Goal: Transaction & Acquisition: Purchase product/service

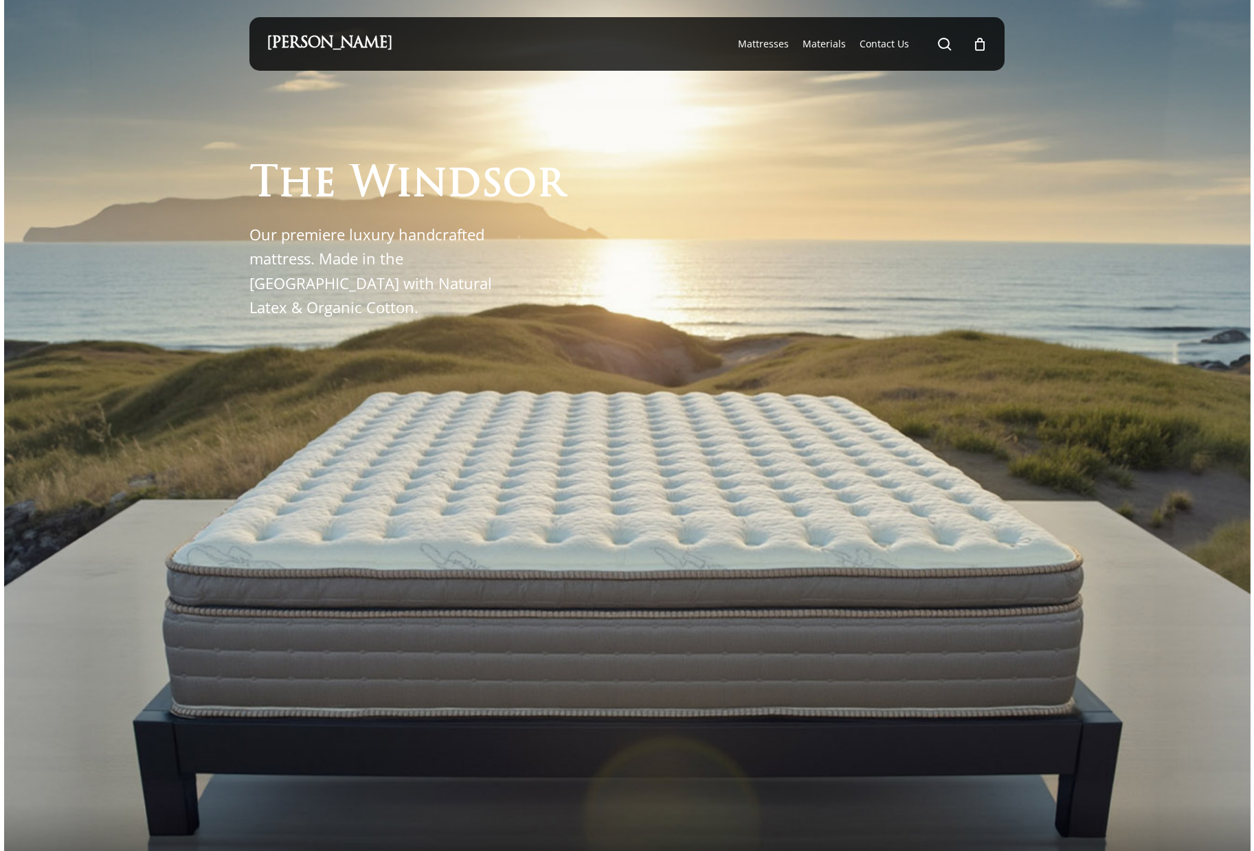
drag, startPoint x: 0, startPoint y: 0, endPoint x: 533, endPoint y: 282, distance: 603.2
click at [533, 282] on div "T h e W i n d s o r Our premiere luxury handcrafted mattress. Made in the USA w…" at bounding box center [408, 241] width 318 height 155
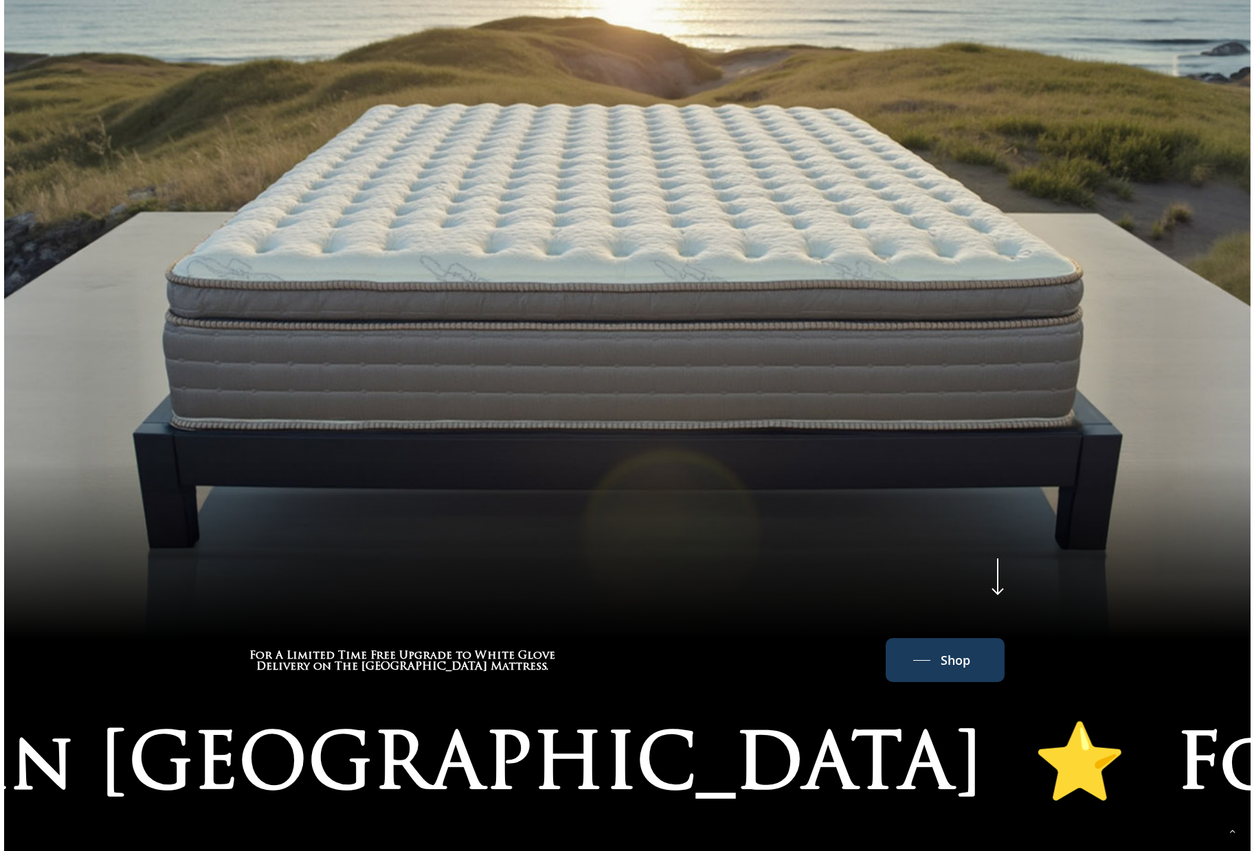
scroll to position [343, 0]
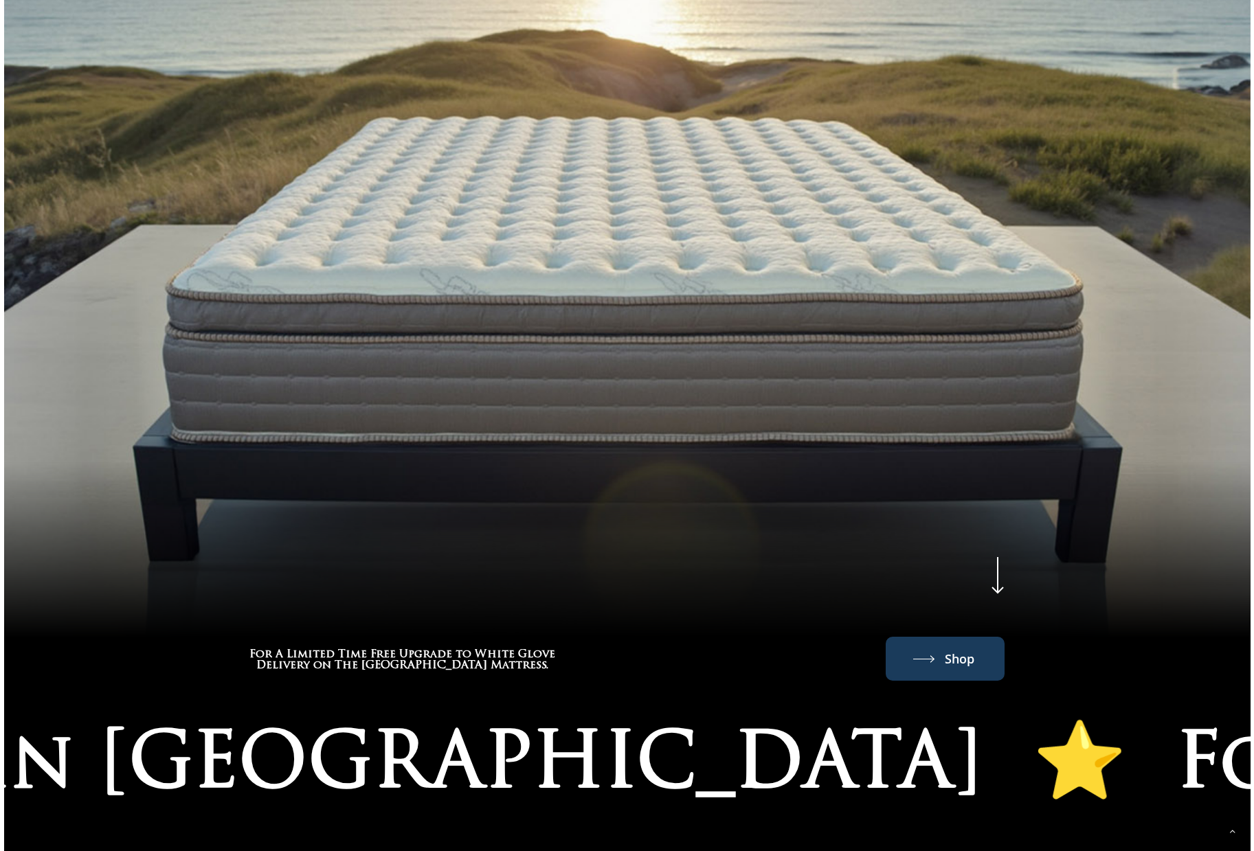
click at [948, 648] on span "Shop" at bounding box center [960, 659] width 30 height 22
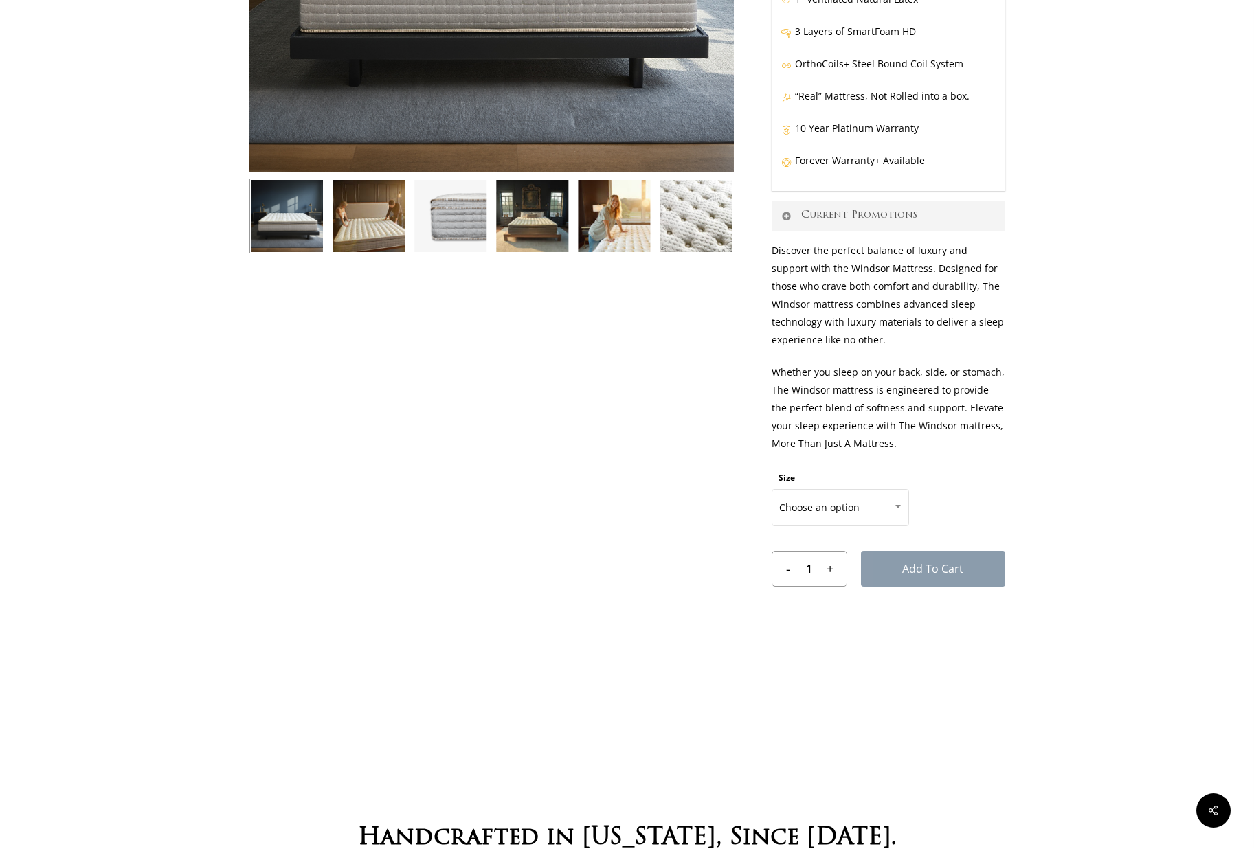
scroll to position [412, 0]
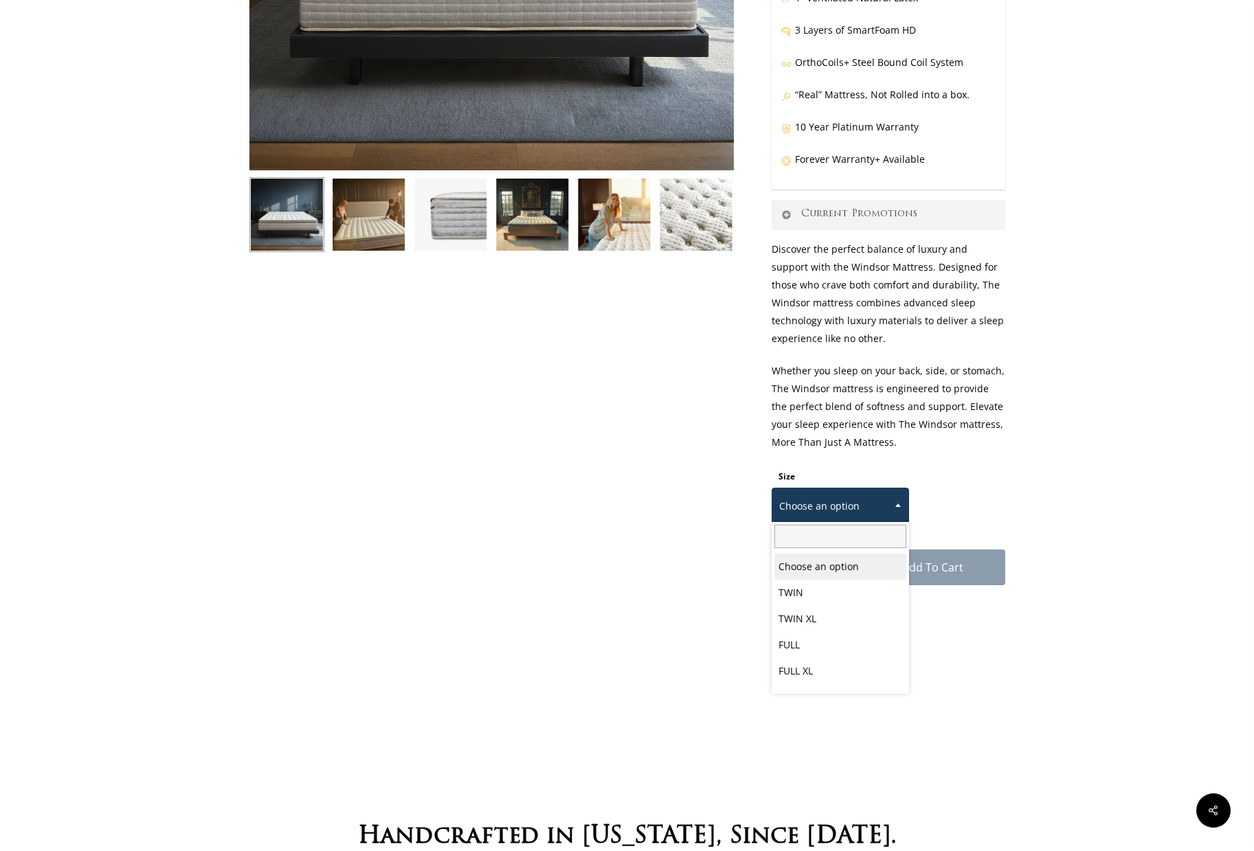
click at [900, 515] on span at bounding box center [898, 505] width 21 height 34
select select "FULL"
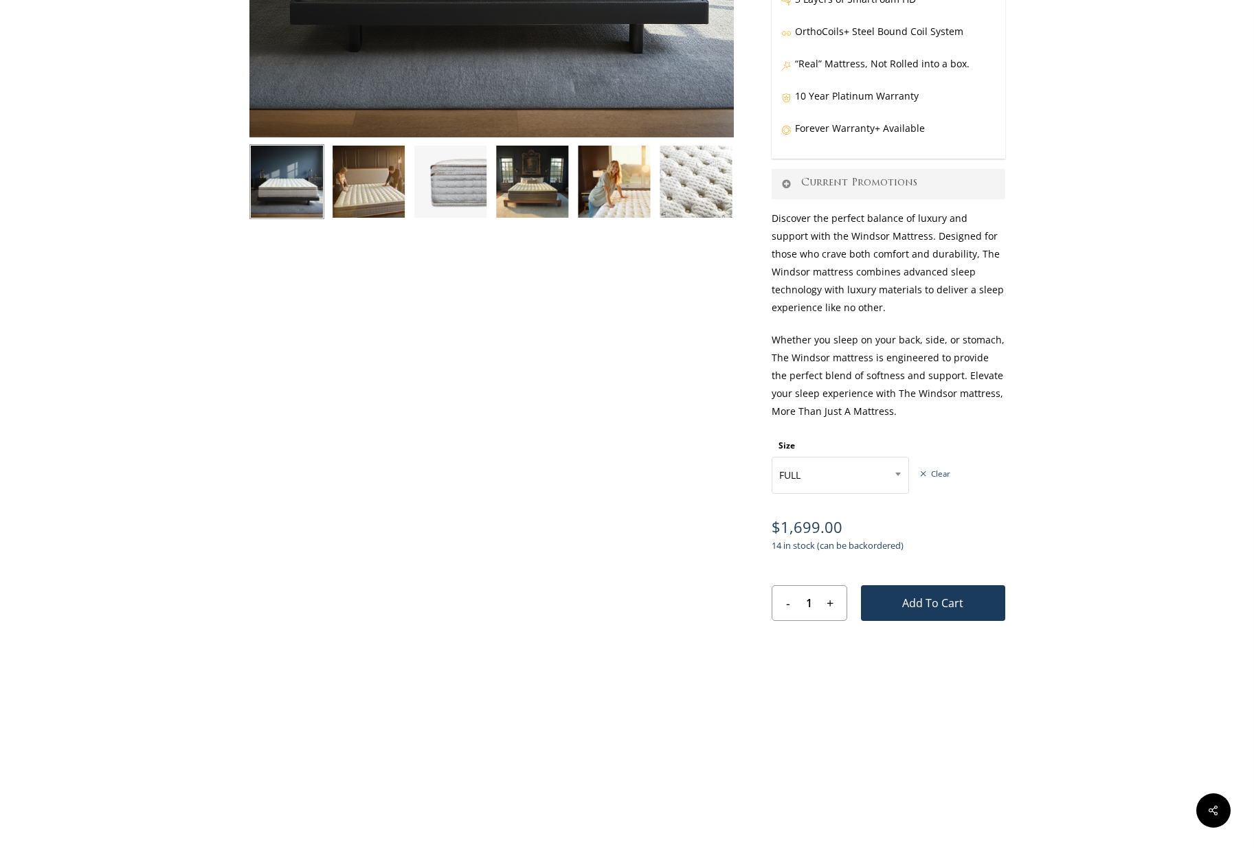
scroll to position [481, 0]
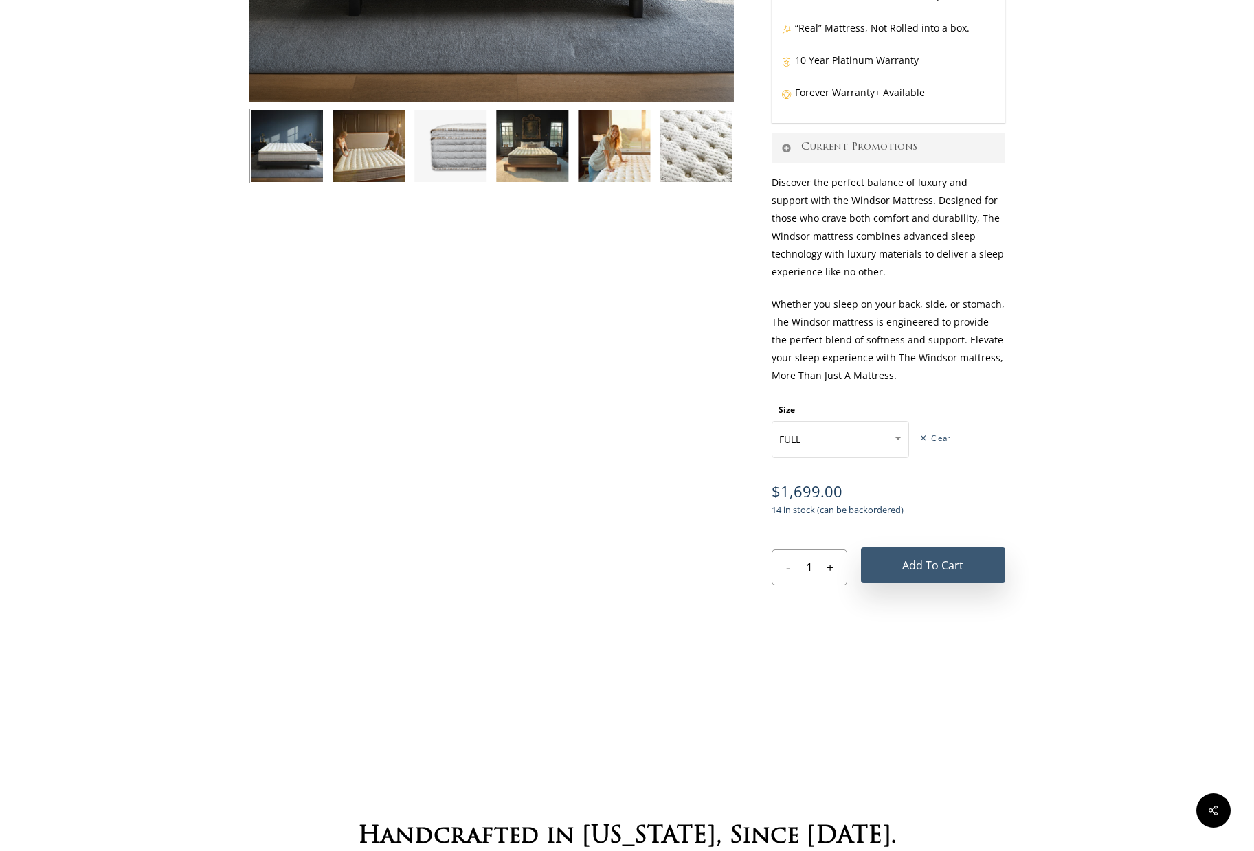
click at [921, 576] on button "Add to cart" at bounding box center [933, 565] width 144 height 36
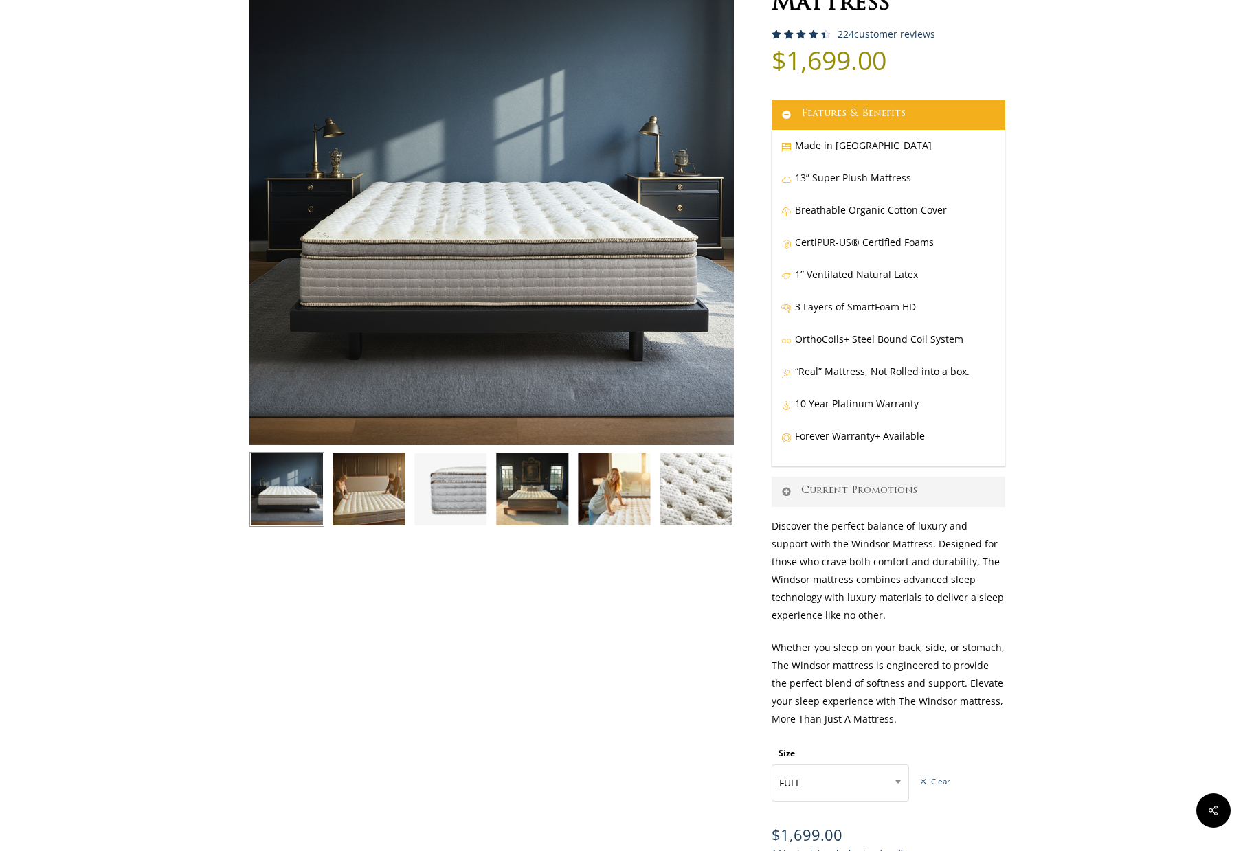
scroll to position [0, 0]
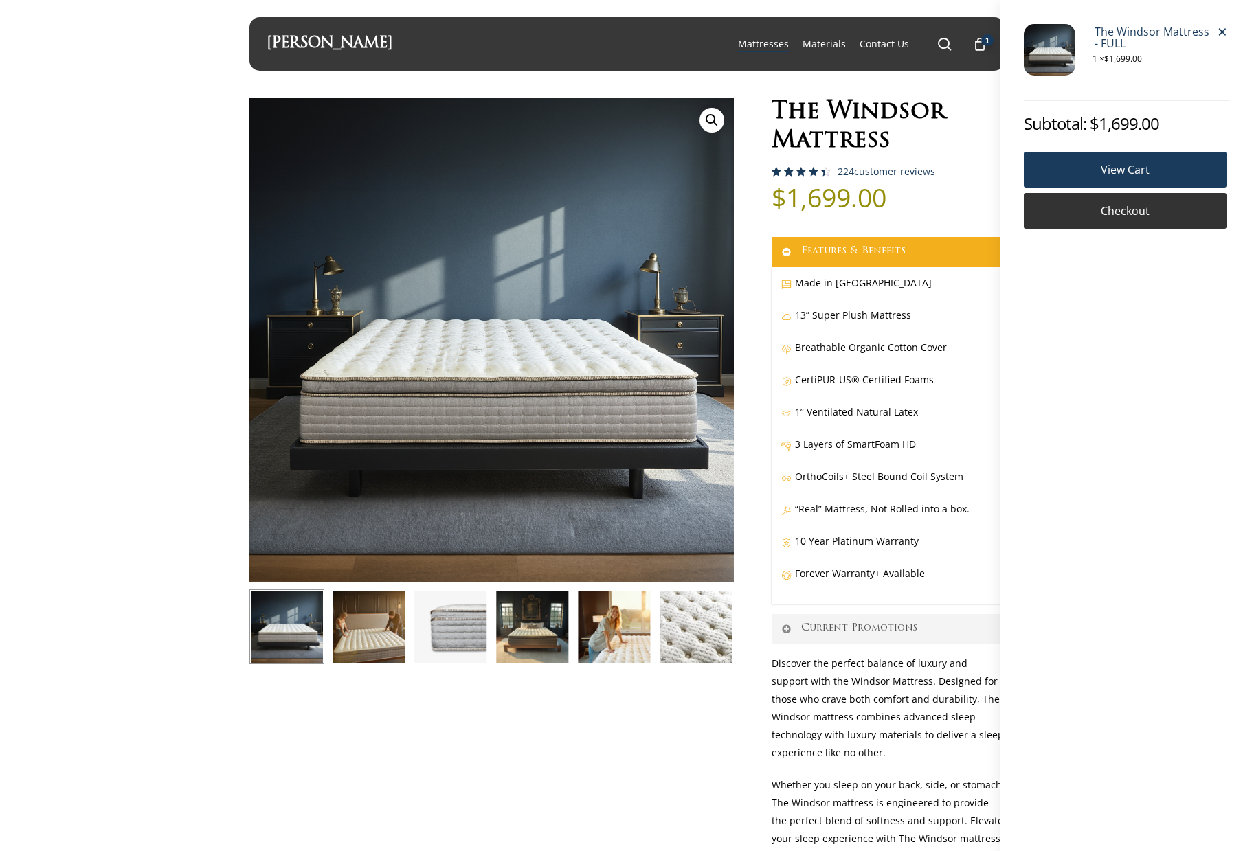
click at [1111, 204] on link "Checkout" at bounding box center [1125, 211] width 203 height 36
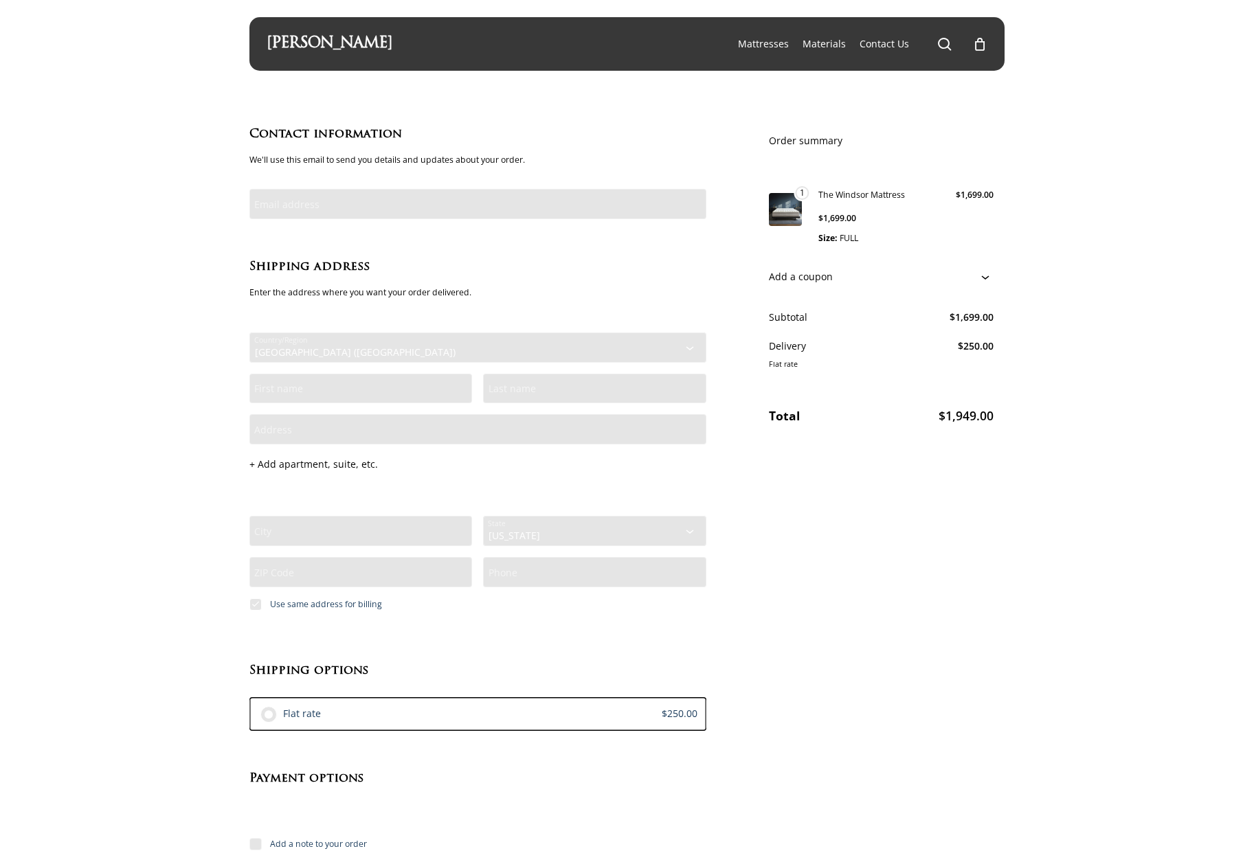
select select "CA"
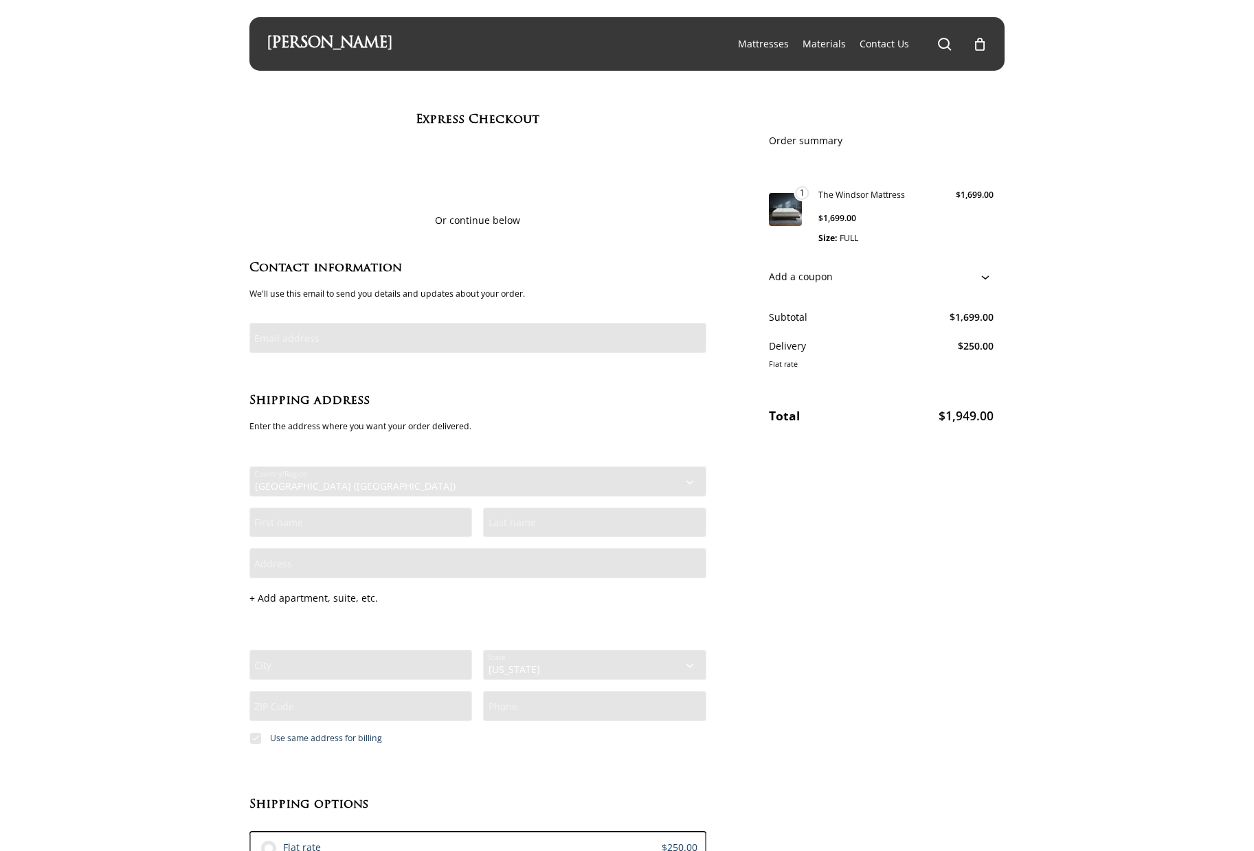
scroll to position [69, 0]
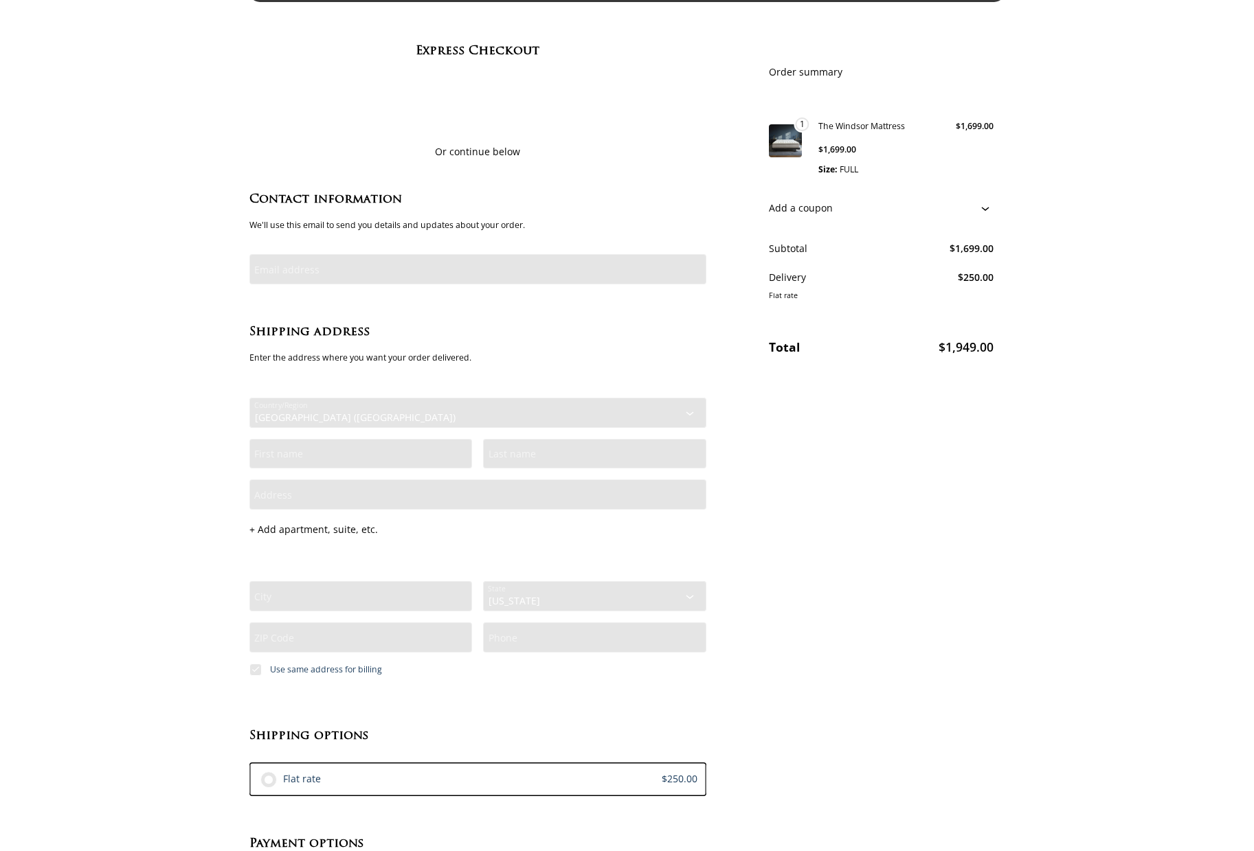
drag, startPoint x: 847, startPoint y: 223, endPoint x: 809, endPoint y: 286, distance: 73.6
click at [809, 286] on div "Flat rate" at bounding box center [881, 295] width 224 height 18
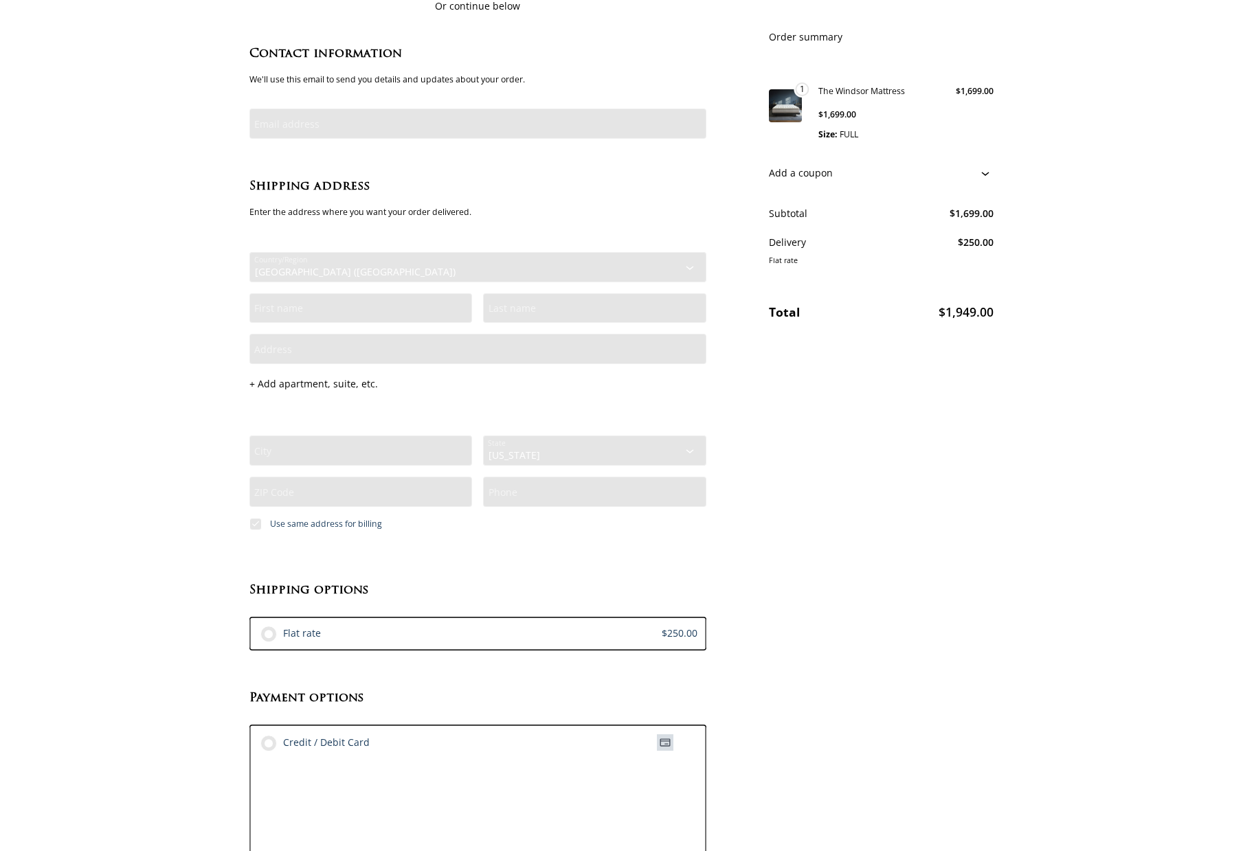
scroll to position [0, 0]
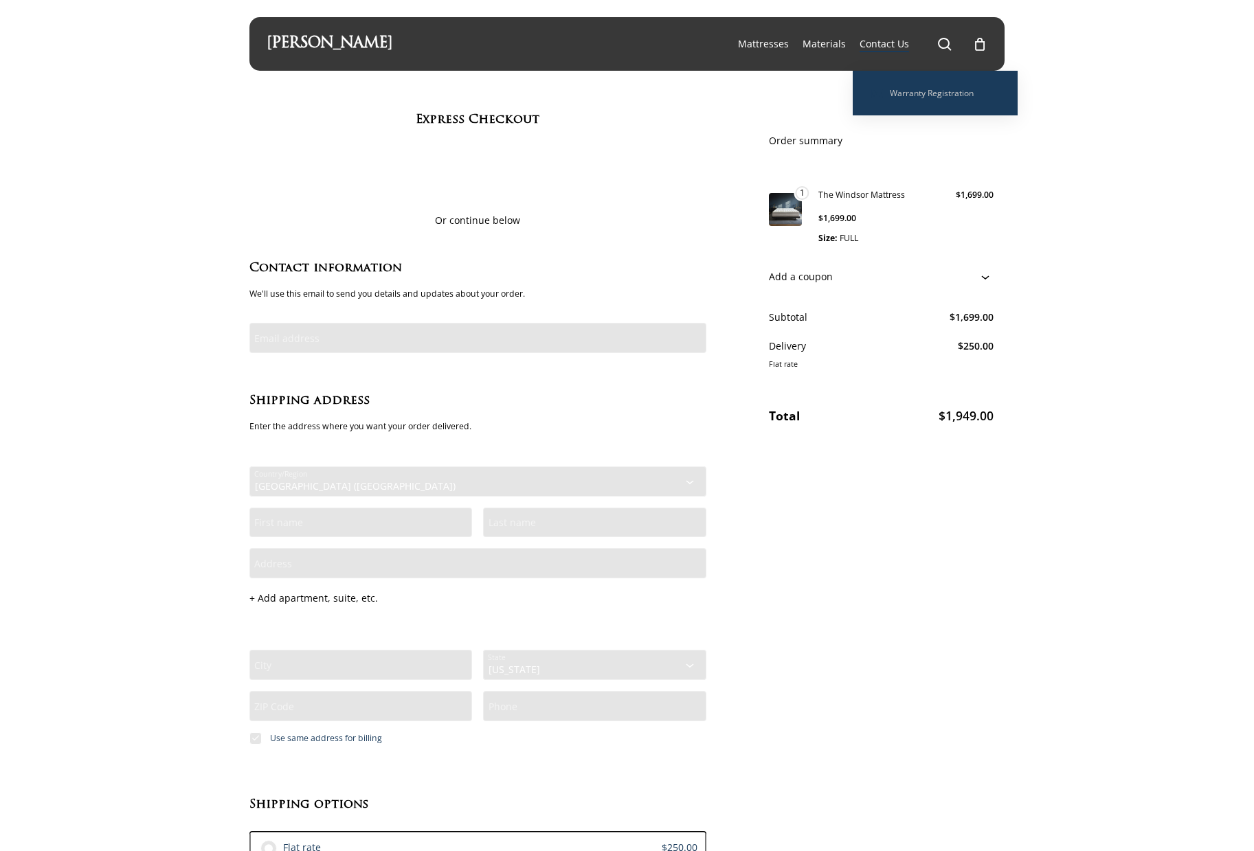
click at [877, 42] on span "Contact Us" at bounding box center [883, 43] width 49 height 13
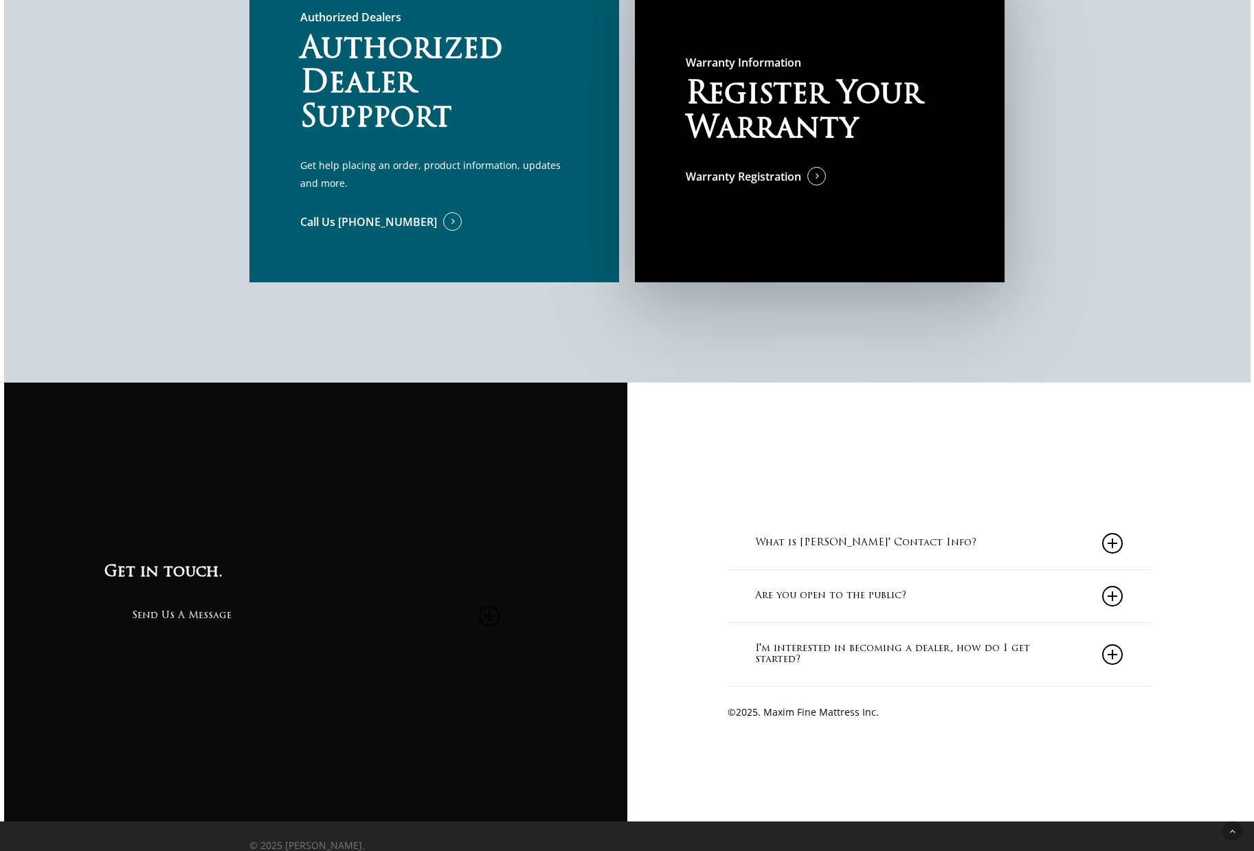
scroll to position [1399, 0]
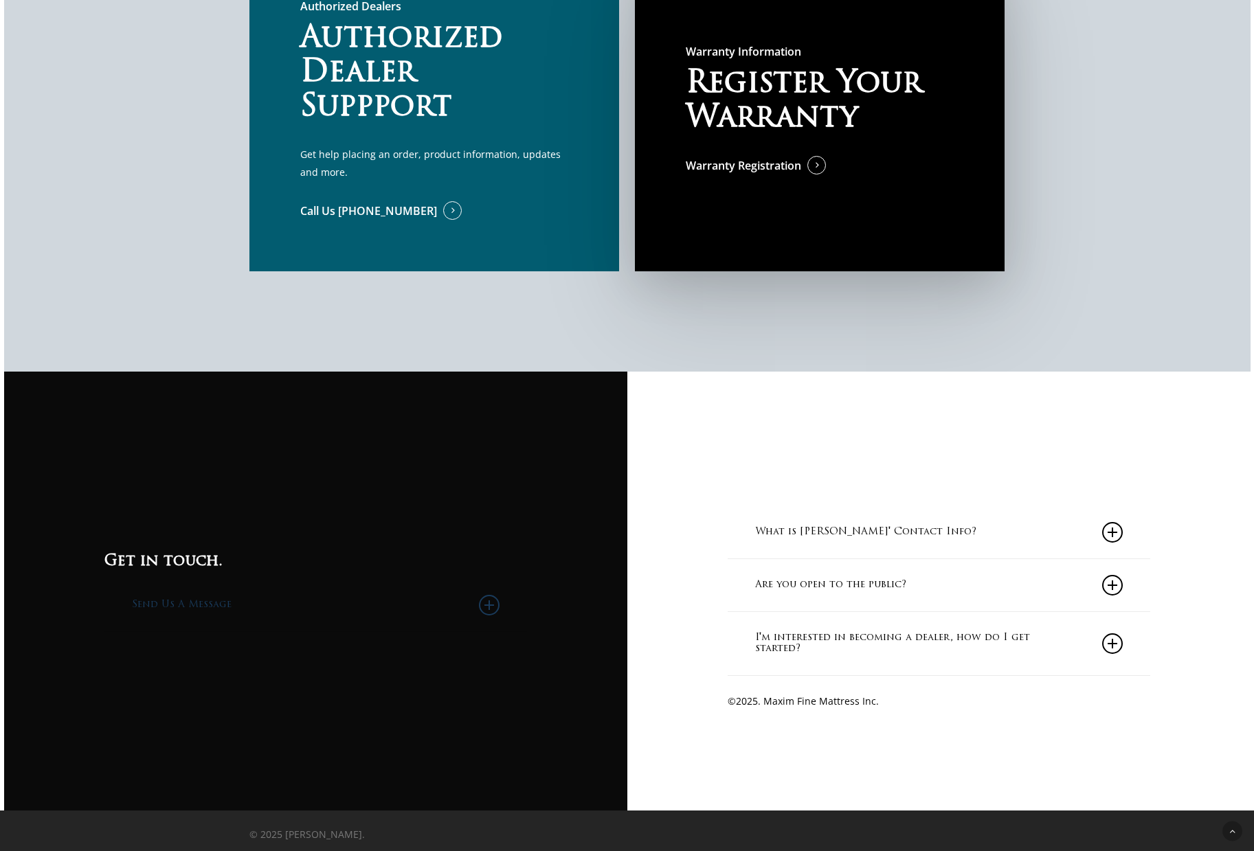
click at [182, 613] on link "Send Us A Message" at bounding box center [316, 605] width 368 height 52
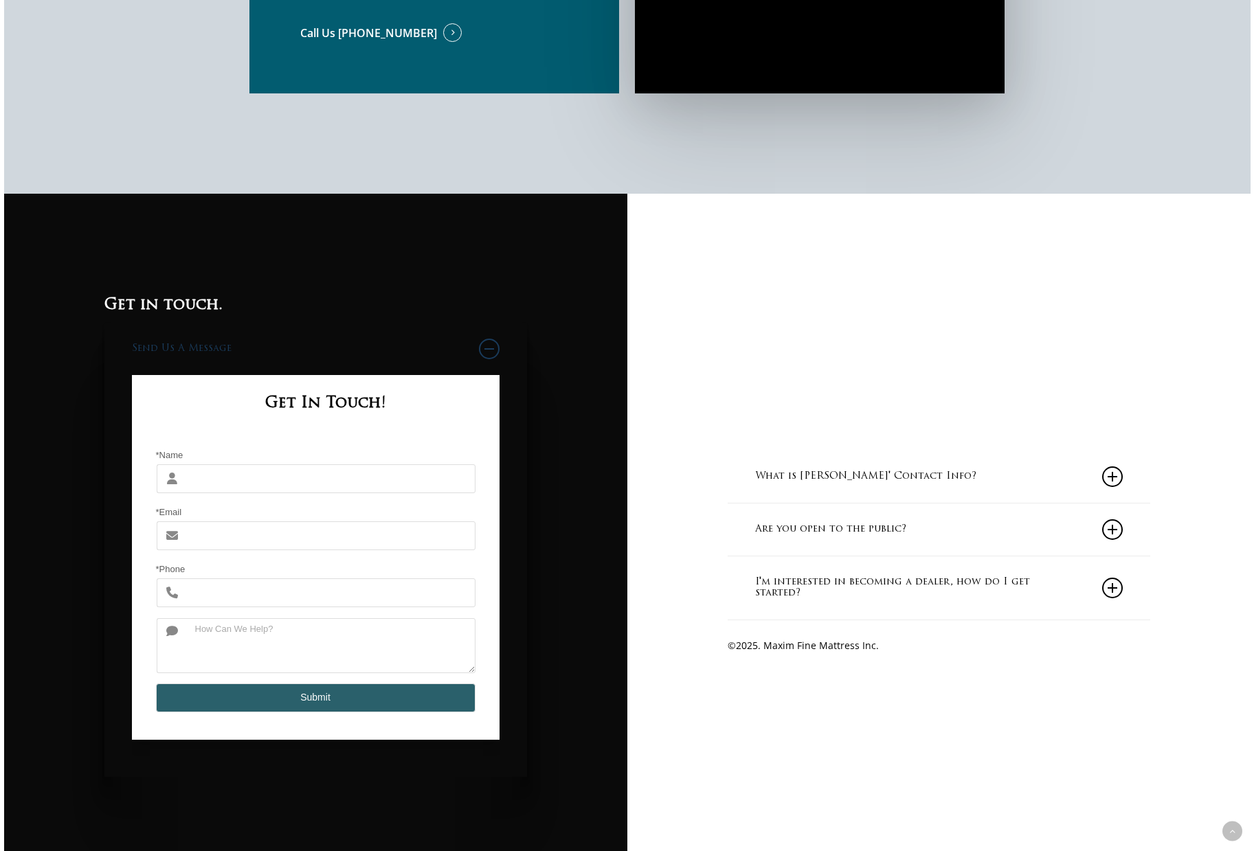
scroll to position [1605, 0]
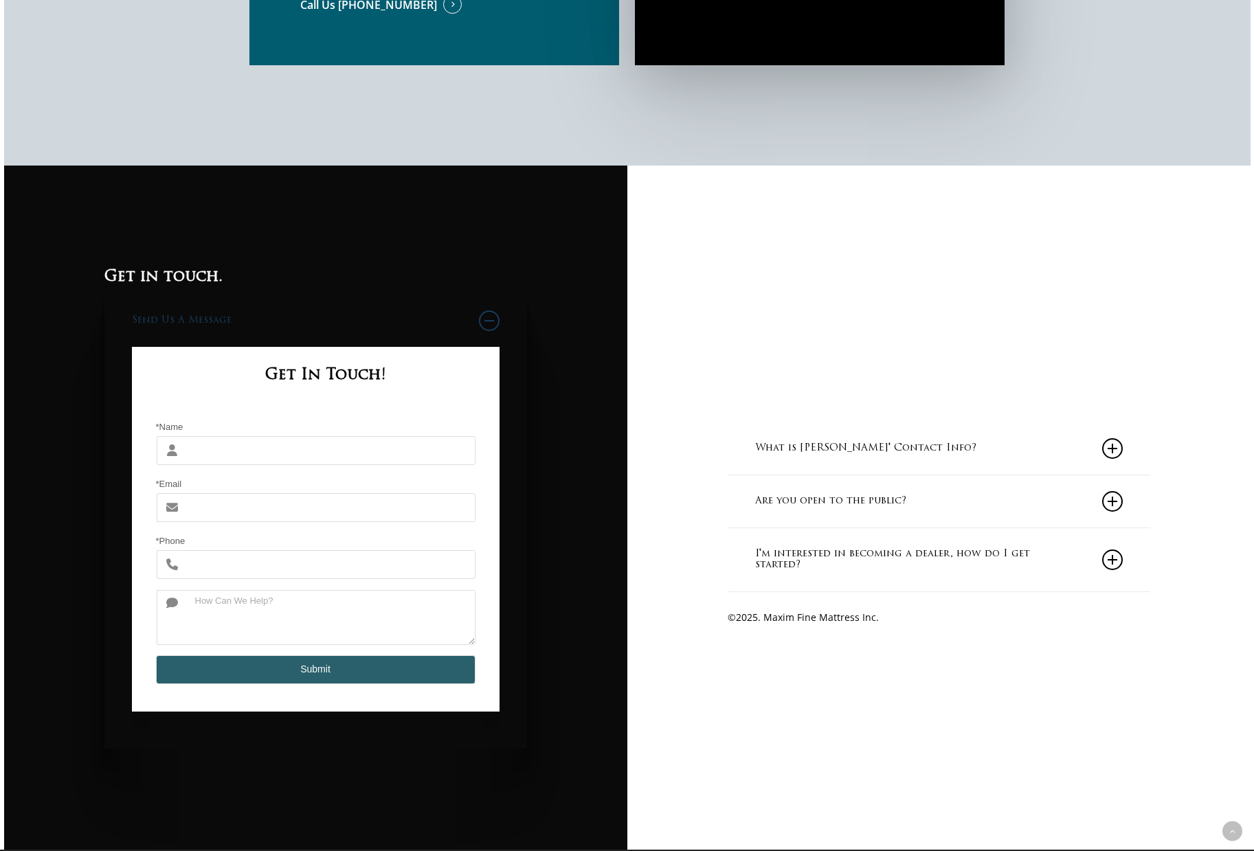
click at [225, 451] on input "*Name" at bounding box center [330, 450] width 289 height 29
type input "Jeffrey Ovadya"
type input "jeffovadya@yahoo.com"
type input "3109363456"
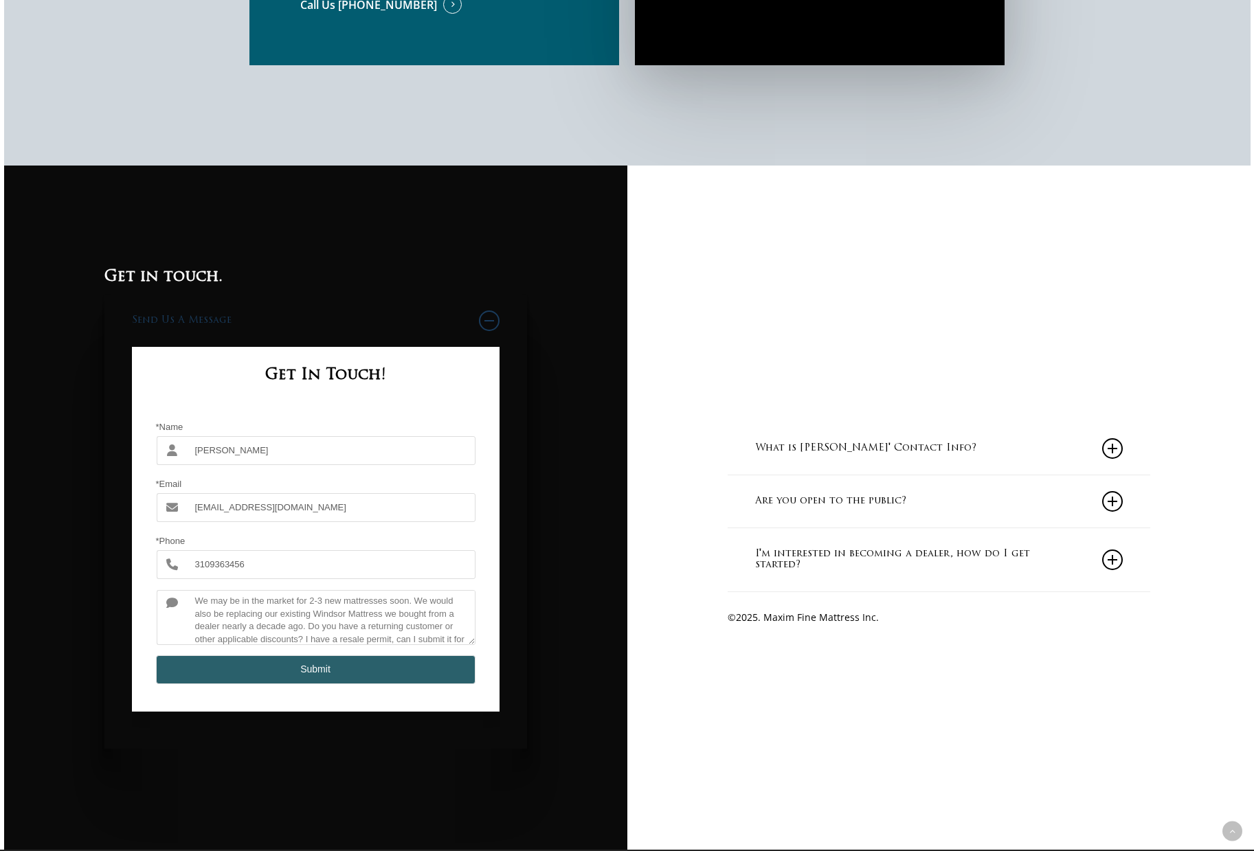
scroll to position [13, 0]
type textarea "We may be in the market for 2-3 new mattresses soon. We would also be replacing…"
click at [308, 666] on button "Submit" at bounding box center [315, 669] width 319 height 29
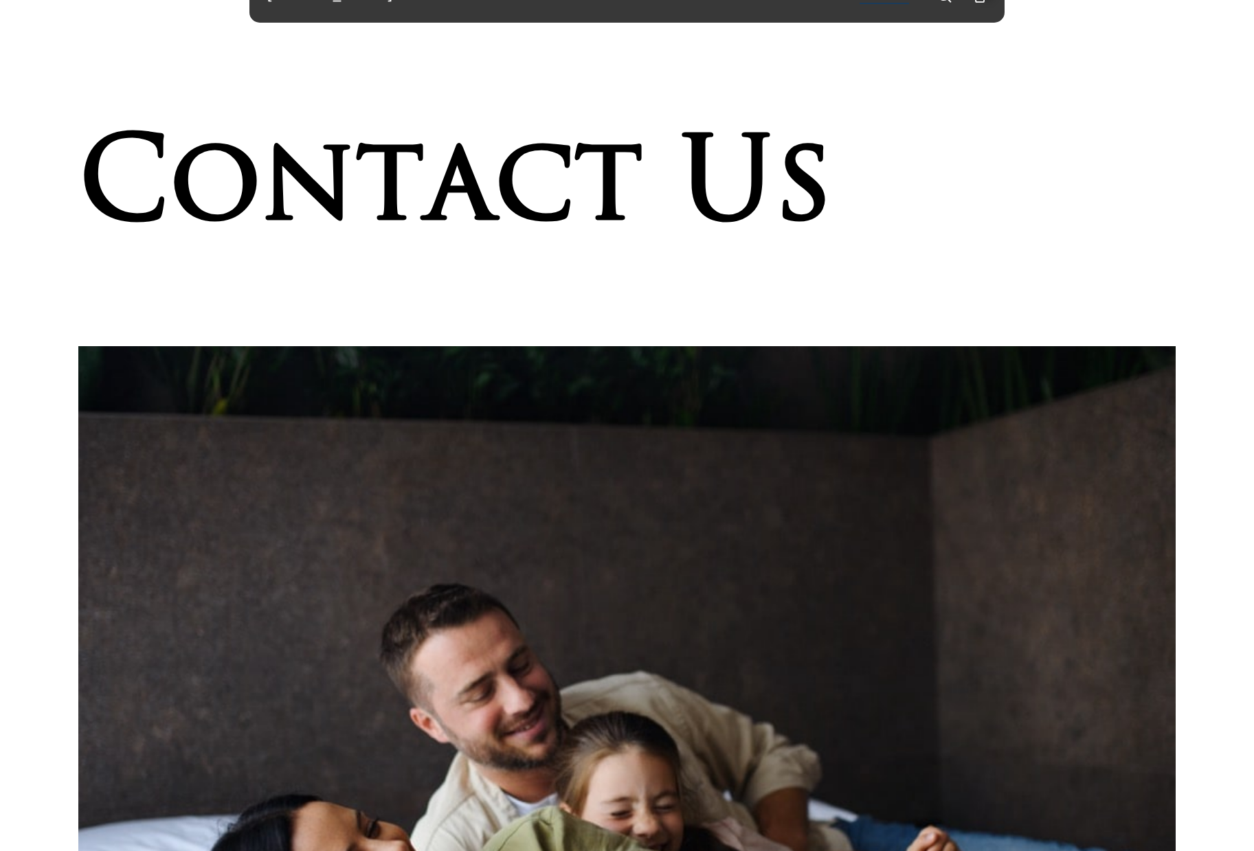
scroll to position [0, 0]
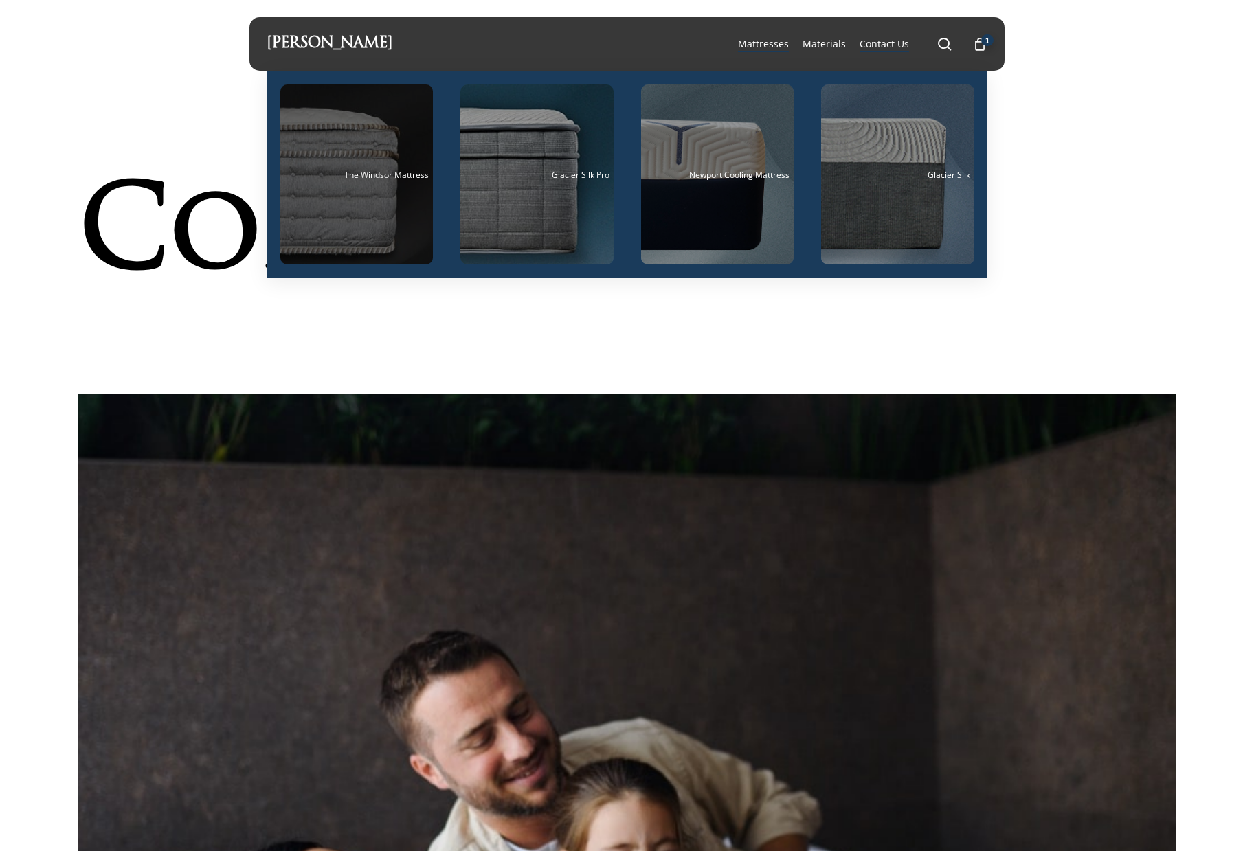
click at [298, 199] on div "Main Menu" at bounding box center [356, 174] width 153 height 180
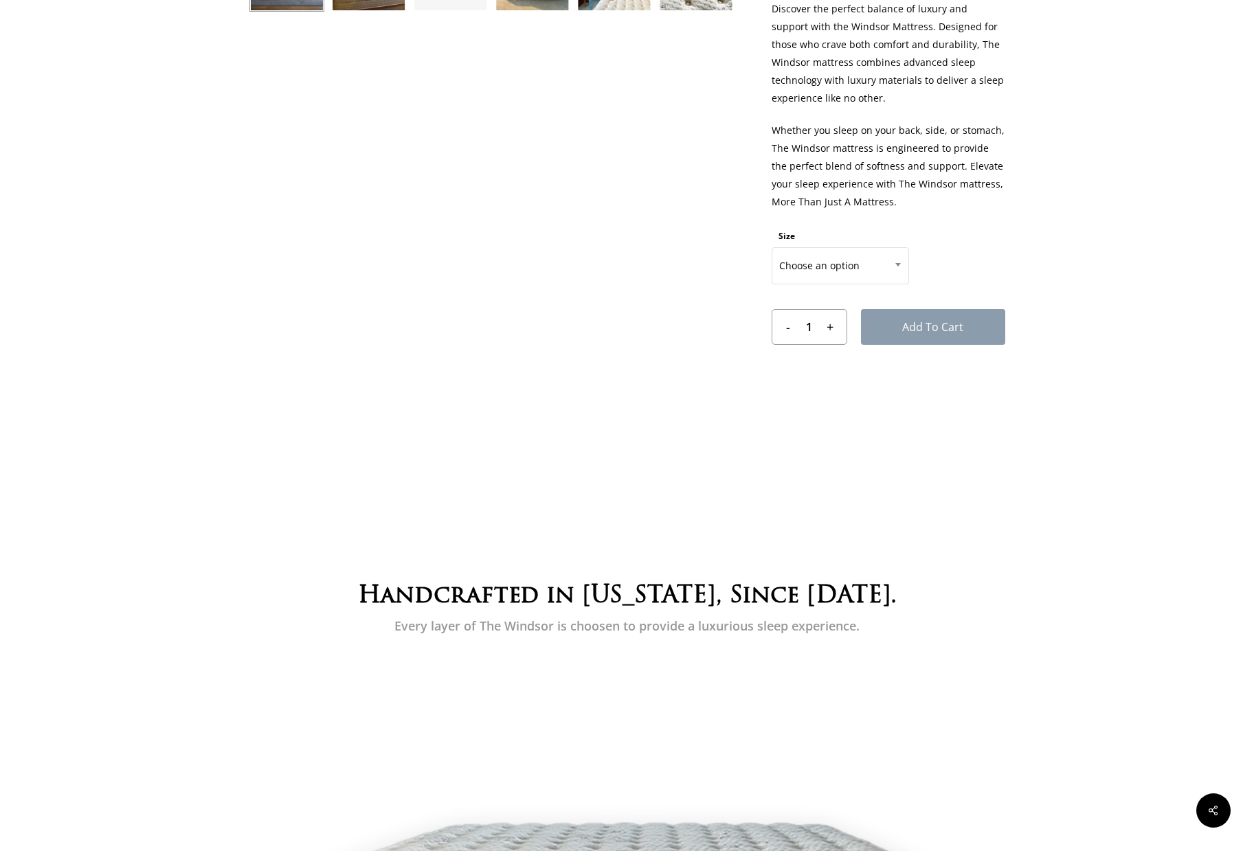
scroll to position [756, 0]
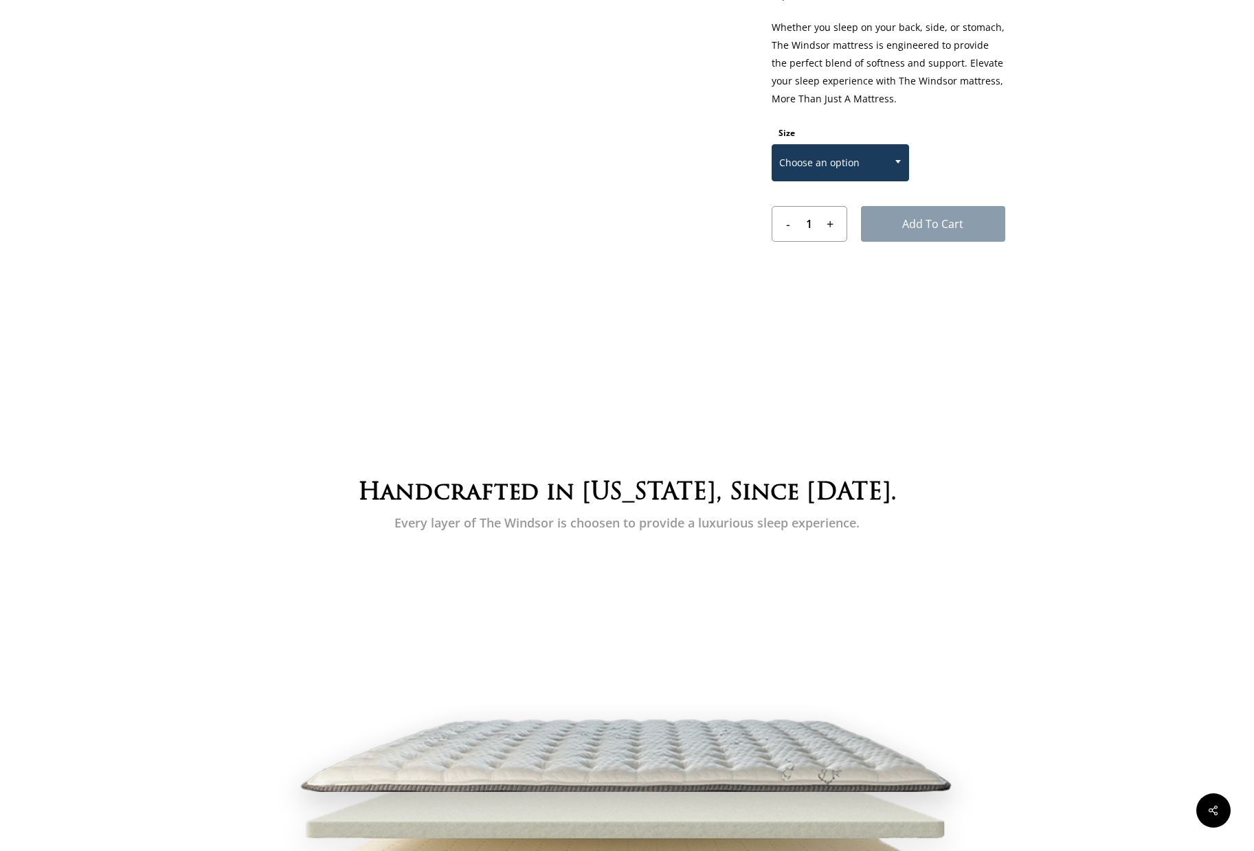
click at [858, 159] on span "Choose an option" at bounding box center [840, 162] width 136 height 29
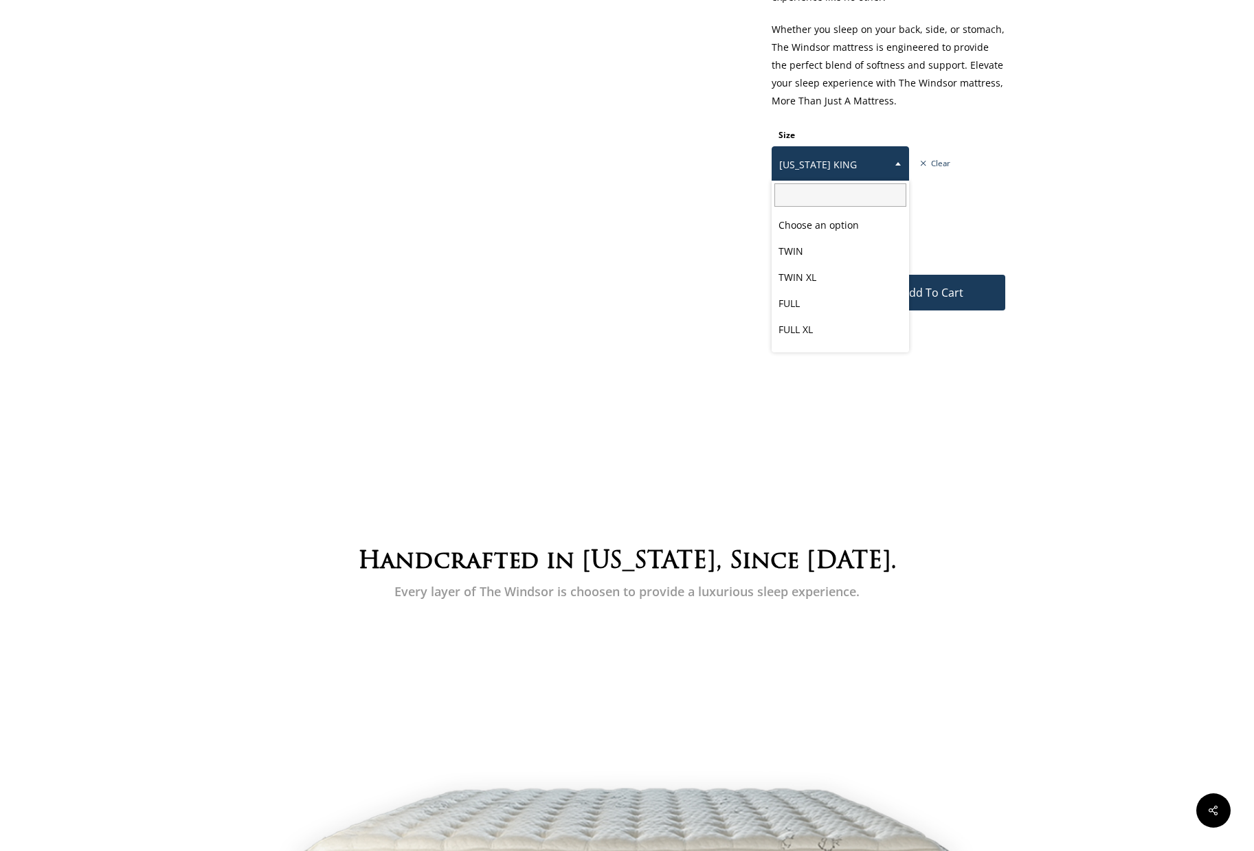
click at [890, 166] on span at bounding box center [898, 163] width 21 height 34
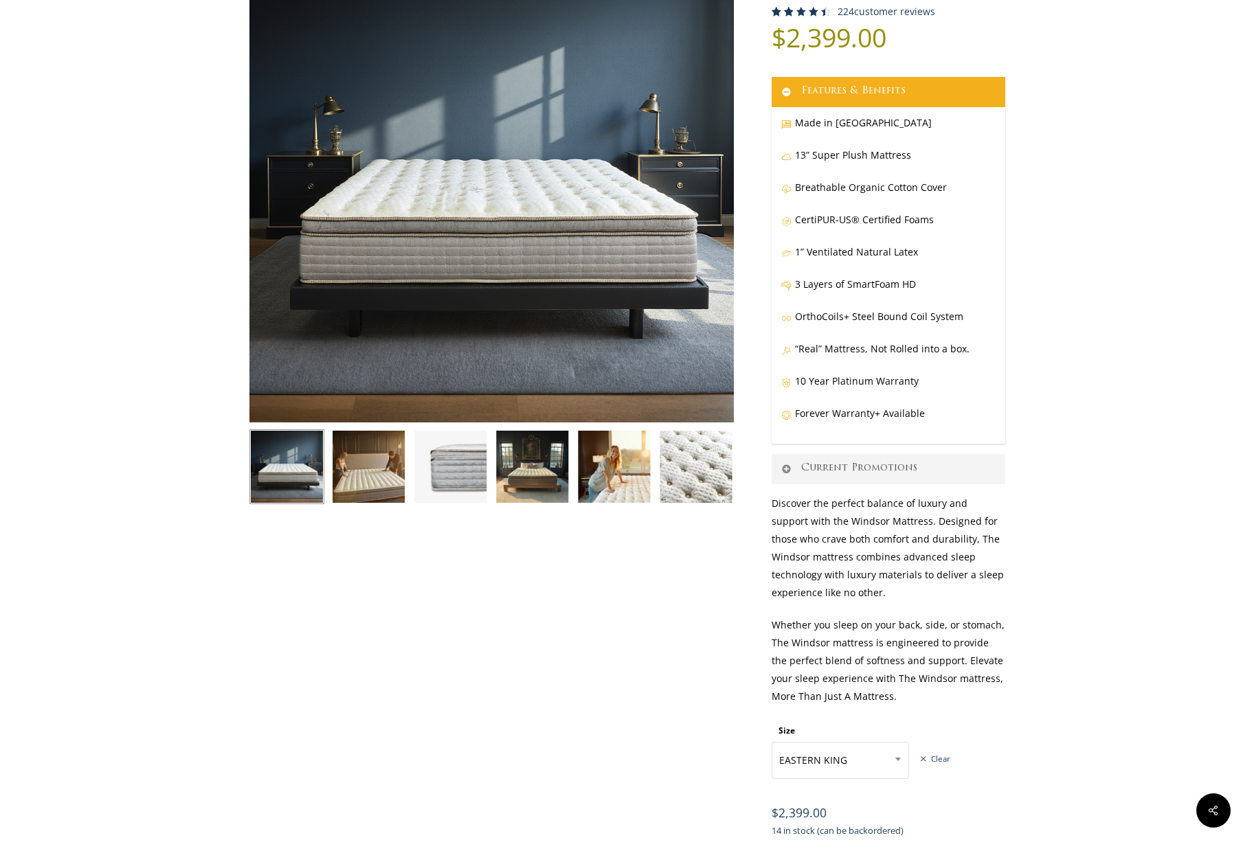
scroll to position [69, 0]
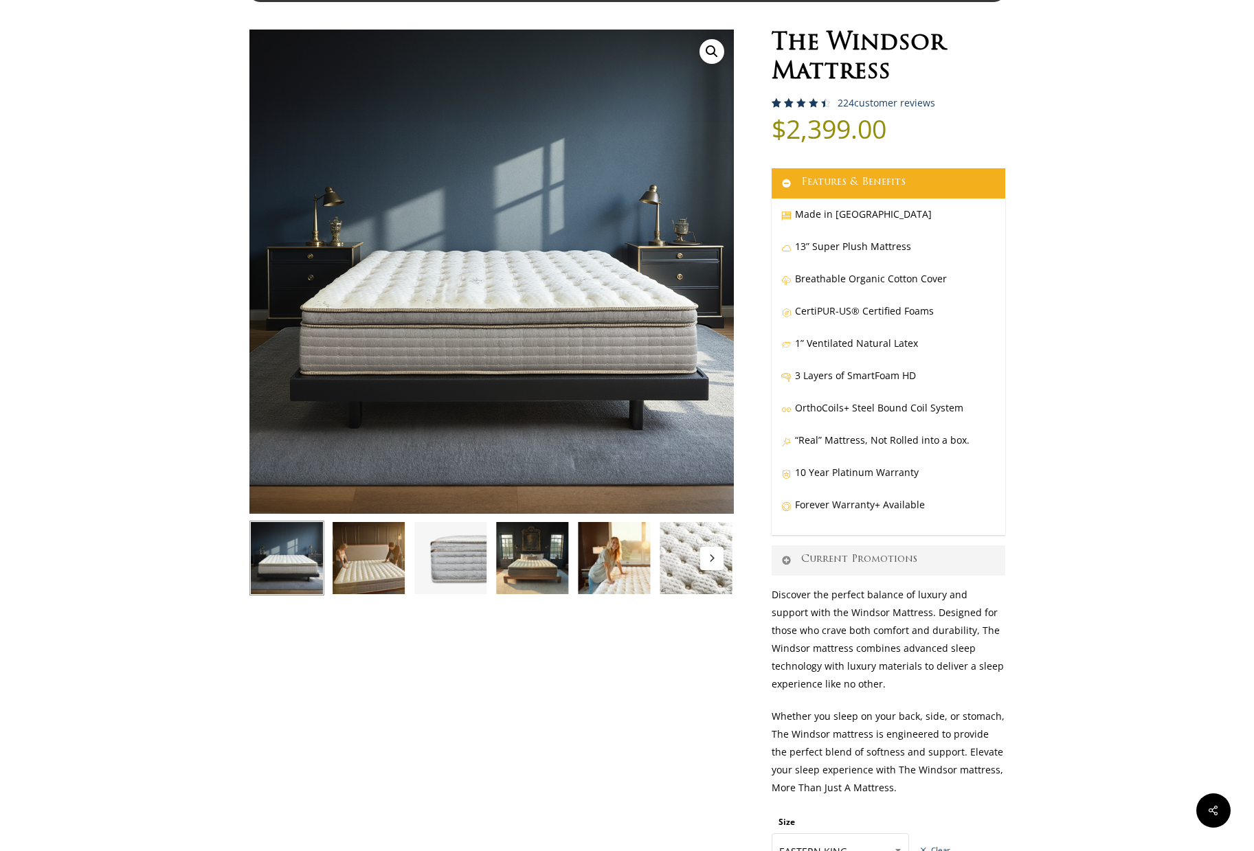
click at [526, 558] on img at bounding box center [532, 558] width 75 height 75
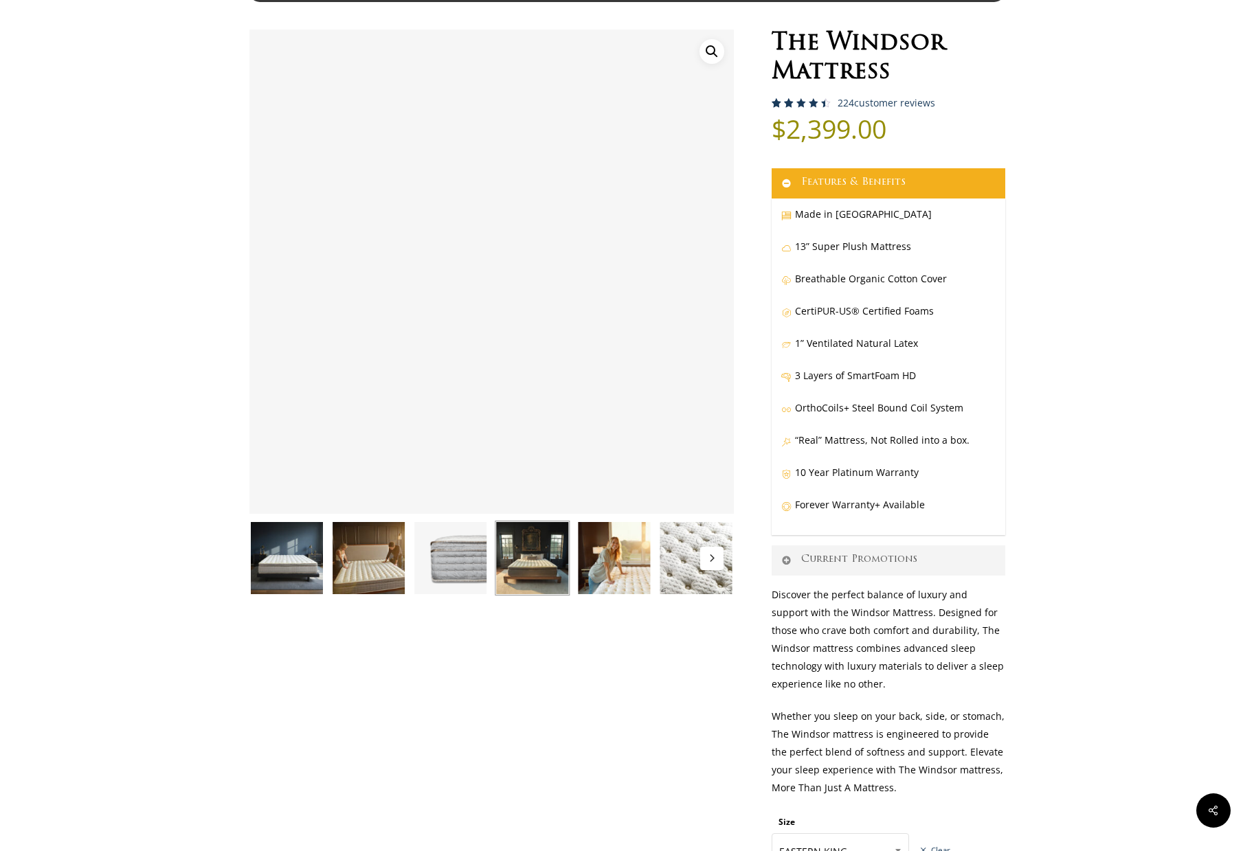
click at [615, 555] on img at bounding box center [613, 558] width 75 height 75
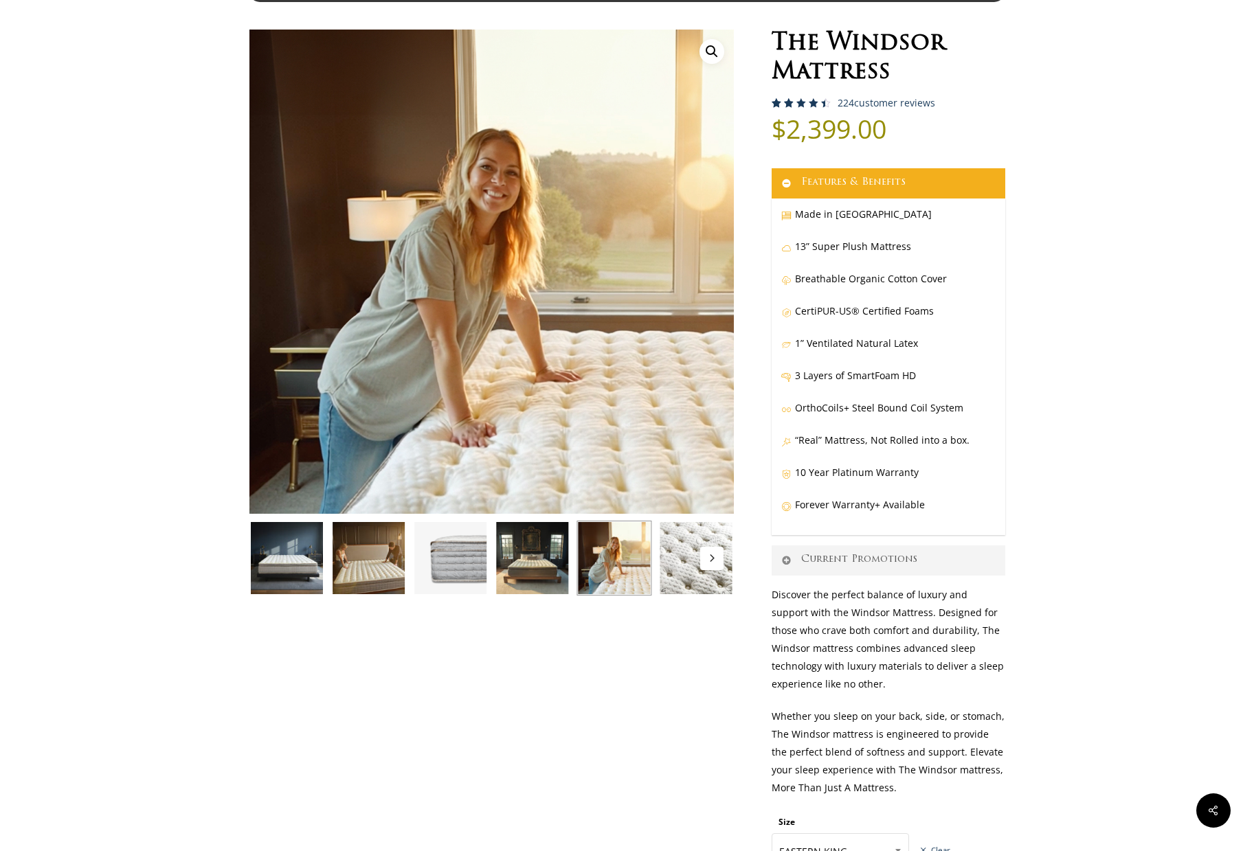
click at [704, 556] on button "Next" at bounding box center [711, 558] width 23 height 23
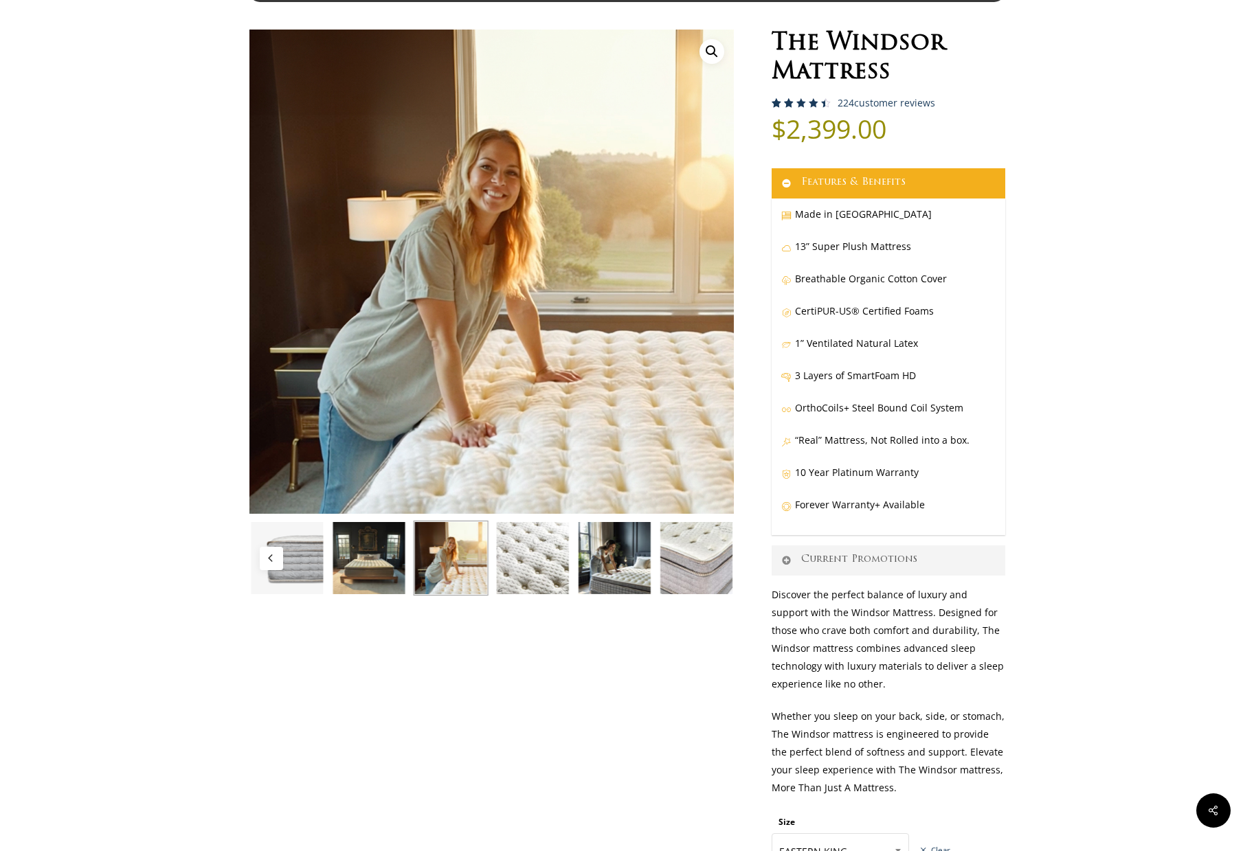
click at [639, 562] on img at bounding box center [613, 558] width 75 height 75
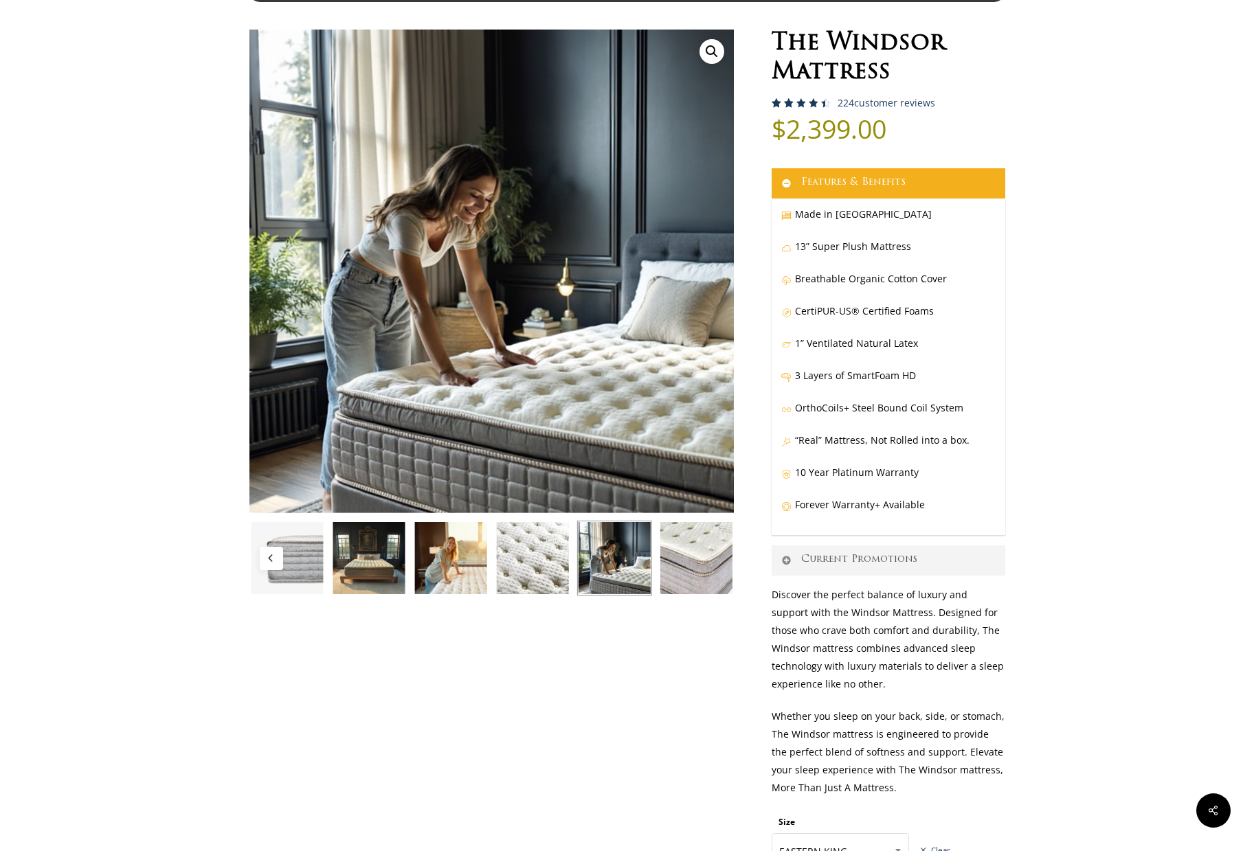
click at [681, 561] on img at bounding box center [695, 558] width 75 height 75
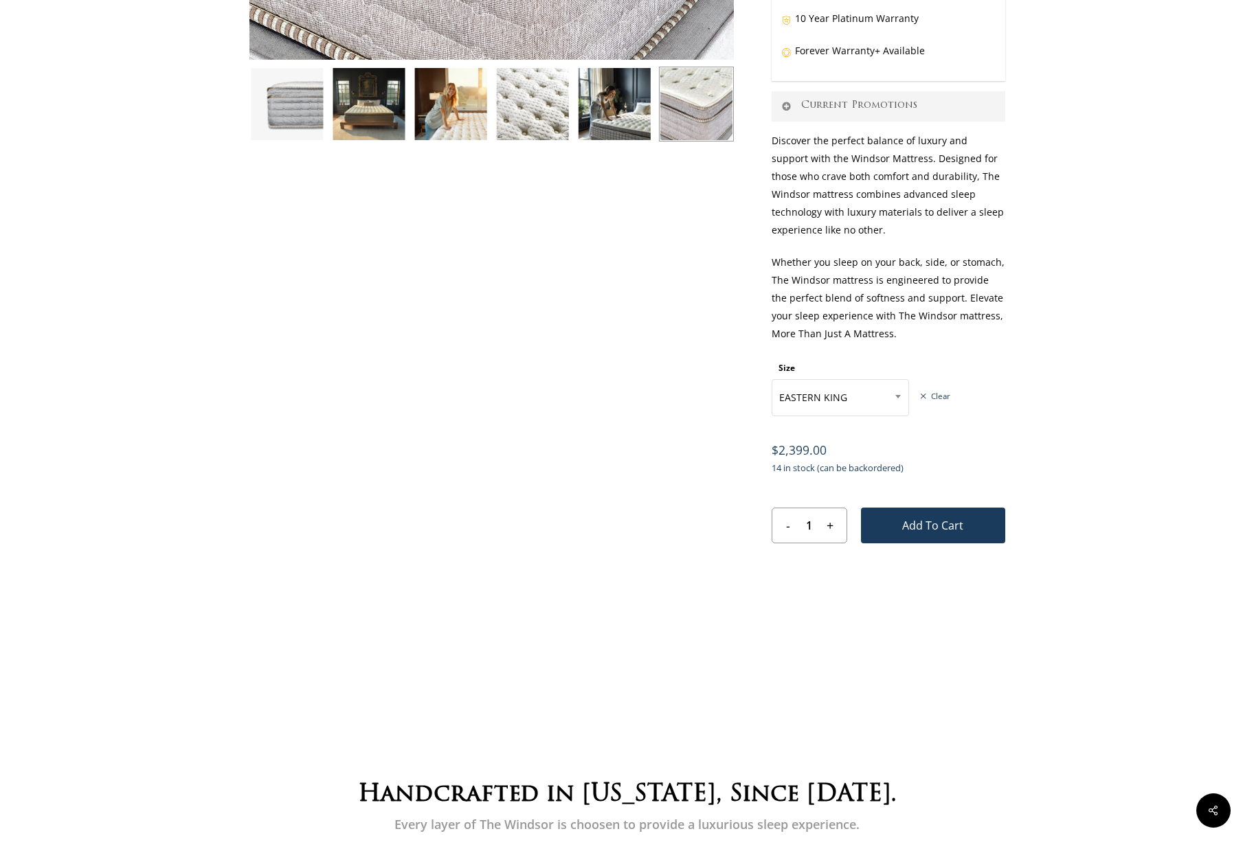
scroll to position [618, 0]
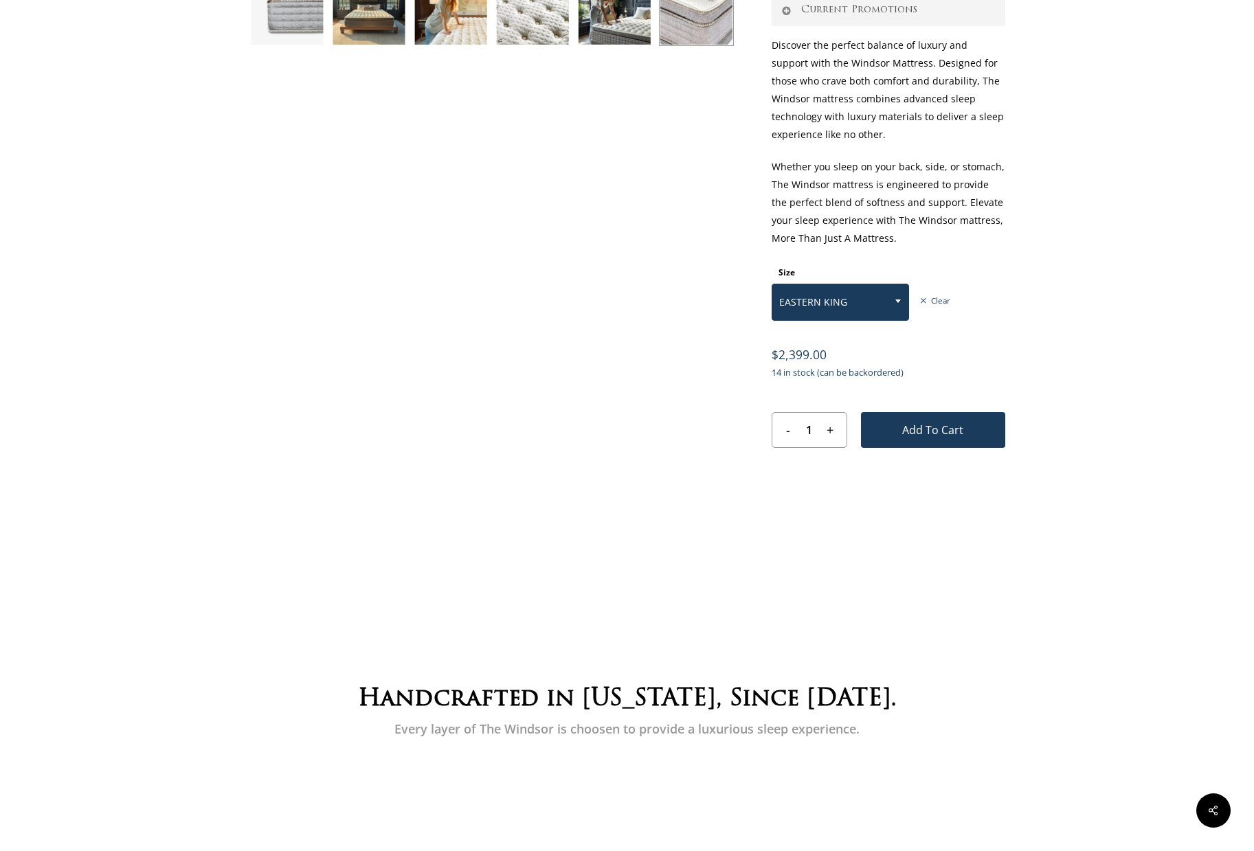
click at [902, 306] on span at bounding box center [898, 301] width 21 height 34
click at [868, 299] on span "TWIN" at bounding box center [840, 302] width 136 height 29
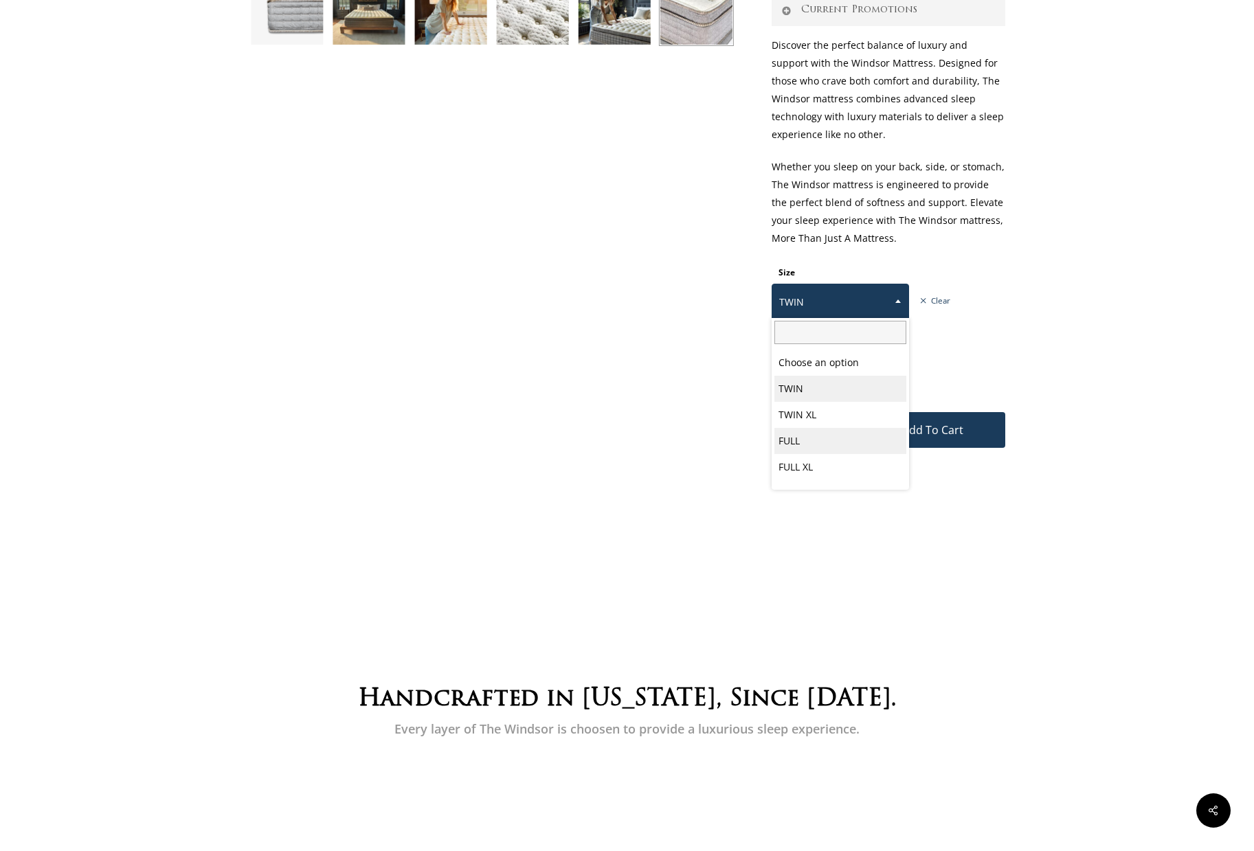
select select "FULL"
click at [879, 297] on span "FULL" at bounding box center [840, 302] width 136 height 29
